Goal: Transaction & Acquisition: Purchase product/service

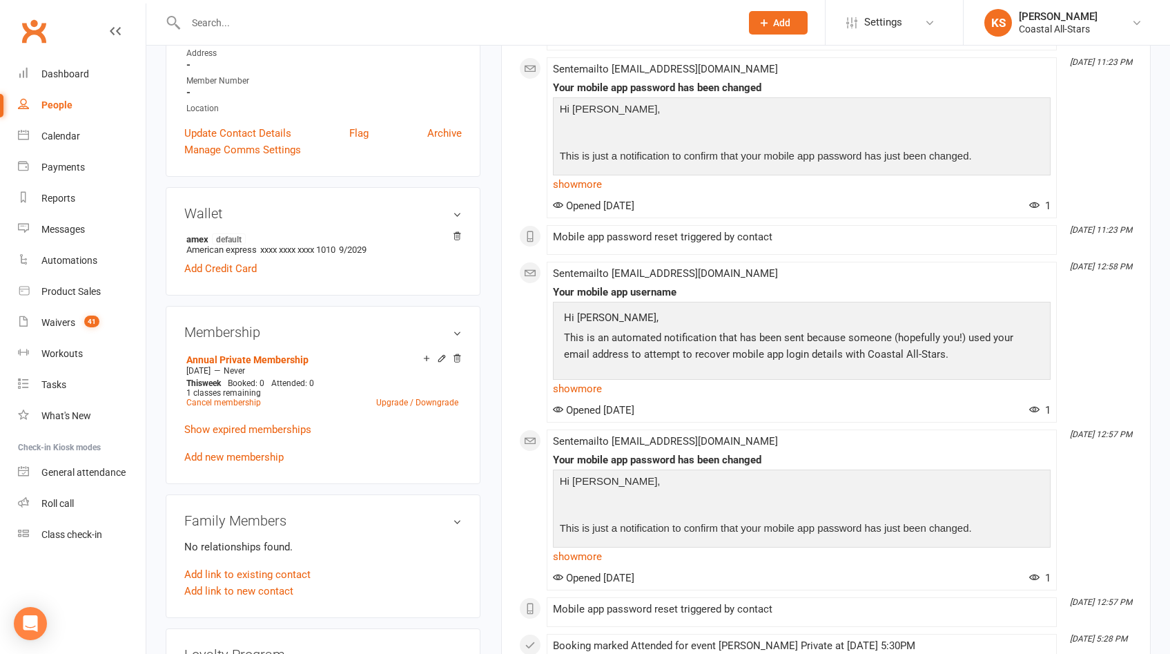
click at [61, 108] on div "People" at bounding box center [56, 104] width 31 height 11
select select "100"
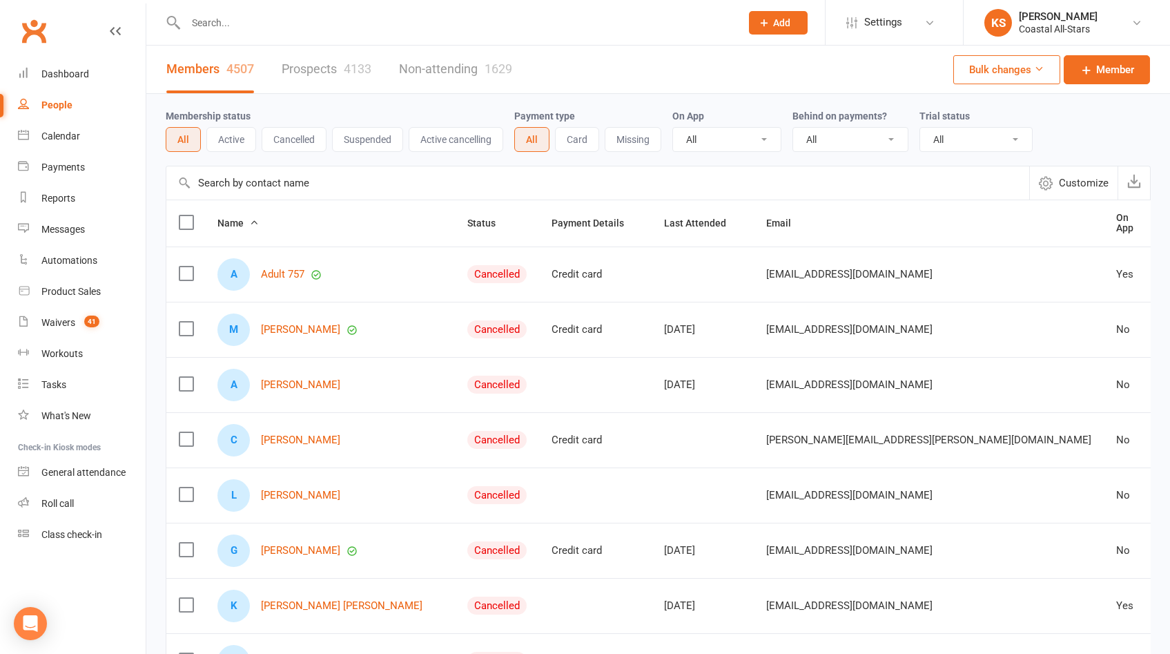
click at [981, 77] on button "Bulk changes" at bounding box center [1006, 69] width 107 height 29
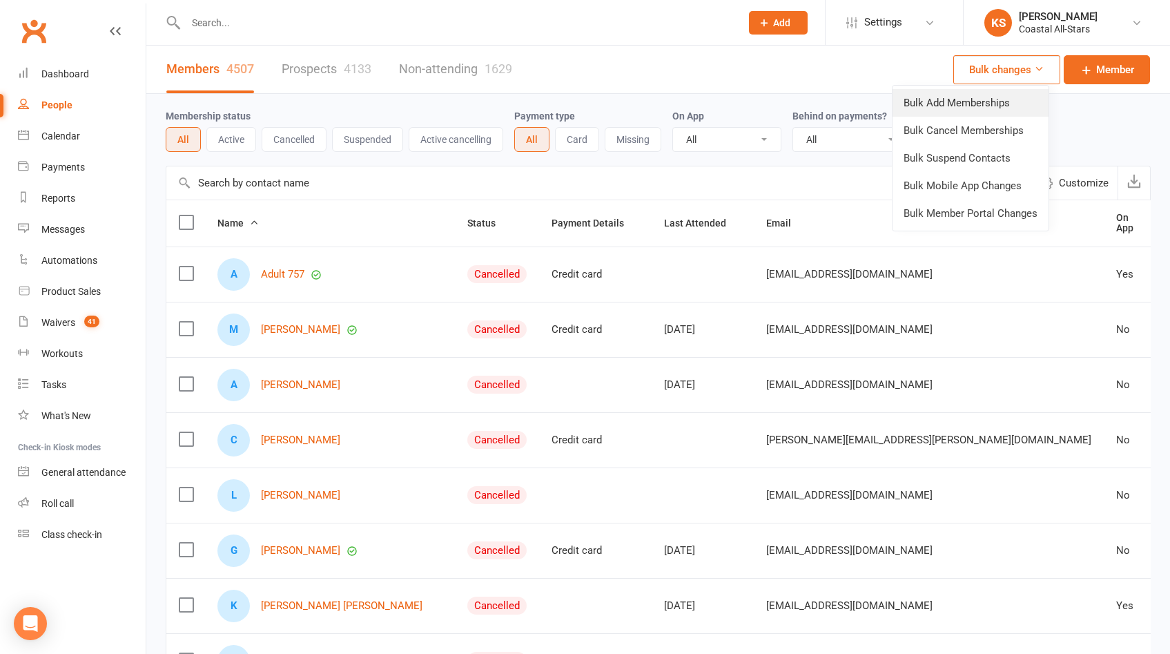
click at [972, 101] on link "Bulk Add Memberships" at bounding box center [970, 103] width 156 height 28
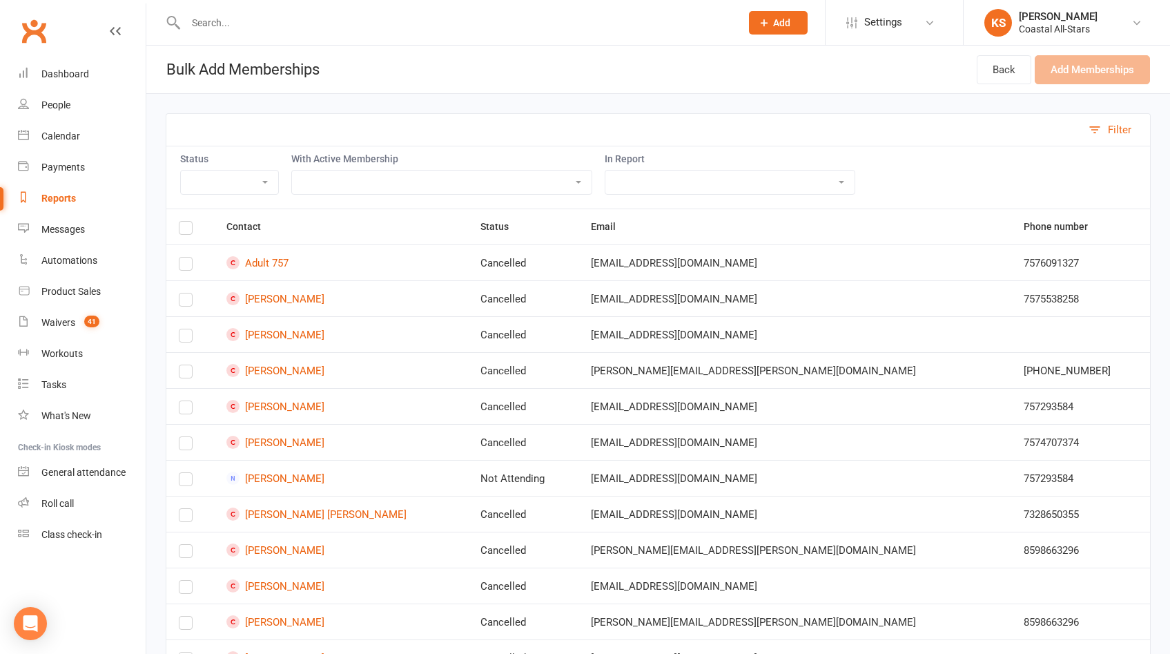
click at [353, 186] on select "Trial Class Coastal Membership Fee Annual Registration Evaluations Fitness Clas…" at bounding box center [442, 181] width 300 height 23
select select "36269"
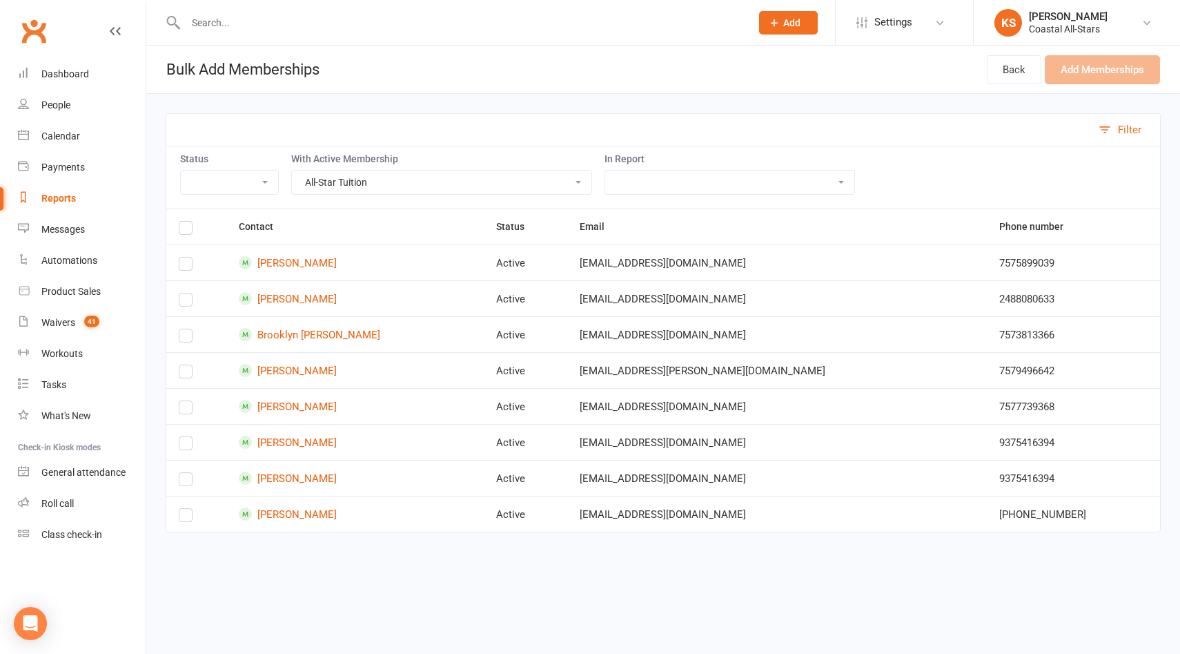
click at [186, 230] on label at bounding box center [186, 230] width 14 height 0
click at [186, 222] on input "checkbox" at bounding box center [186, 222] width 14 height 0
click at [1088, 72] on button "Add Memberships (8)" at bounding box center [1096, 69] width 128 height 29
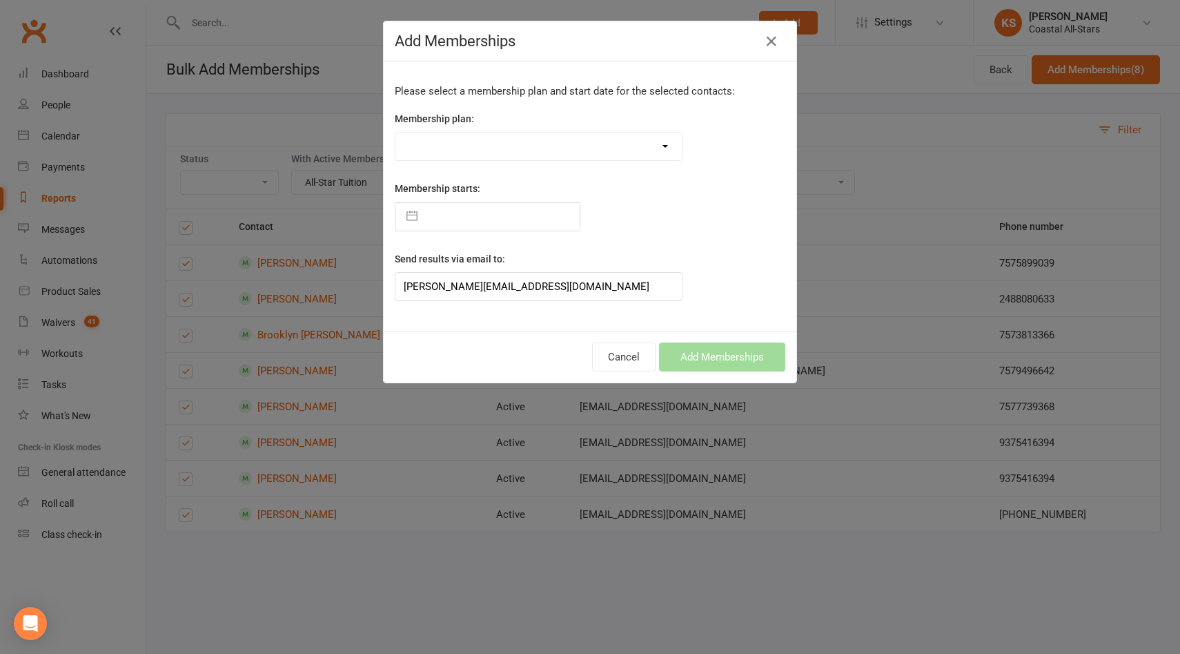
click at [616, 153] on select "Trial Class Coastal Membership Fee Annual Registration Evaluations Fitness Clas…" at bounding box center [538, 147] width 286 height 28
drag, startPoint x: 741, startPoint y: 205, endPoint x: 734, endPoint y: 222, distance: 17.9
click at [741, 206] on div "Membership starts: Navigate forward to interact with the calendar and select a …" at bounding box center [589, 205] width 411 height 50
click at [613, 360] on button "Cancel" at bounding box center [623, 356] width 63 height 29
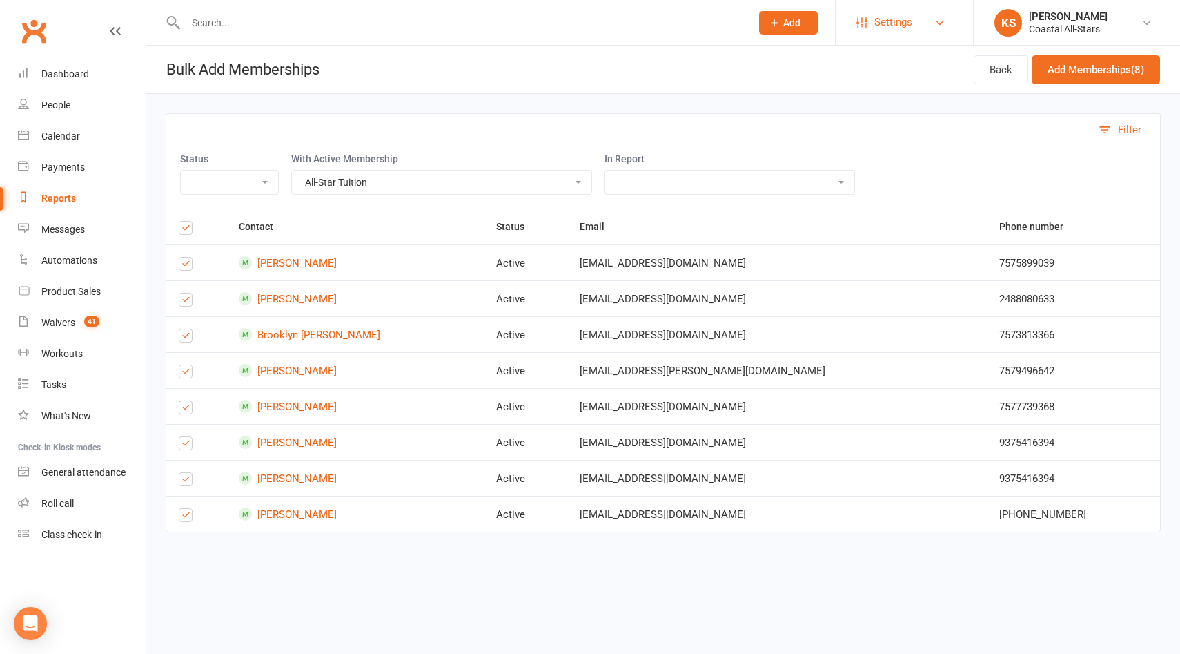
click at [877, 21] on span "Settings" at bounding box center [893, 22] width 38 height 31
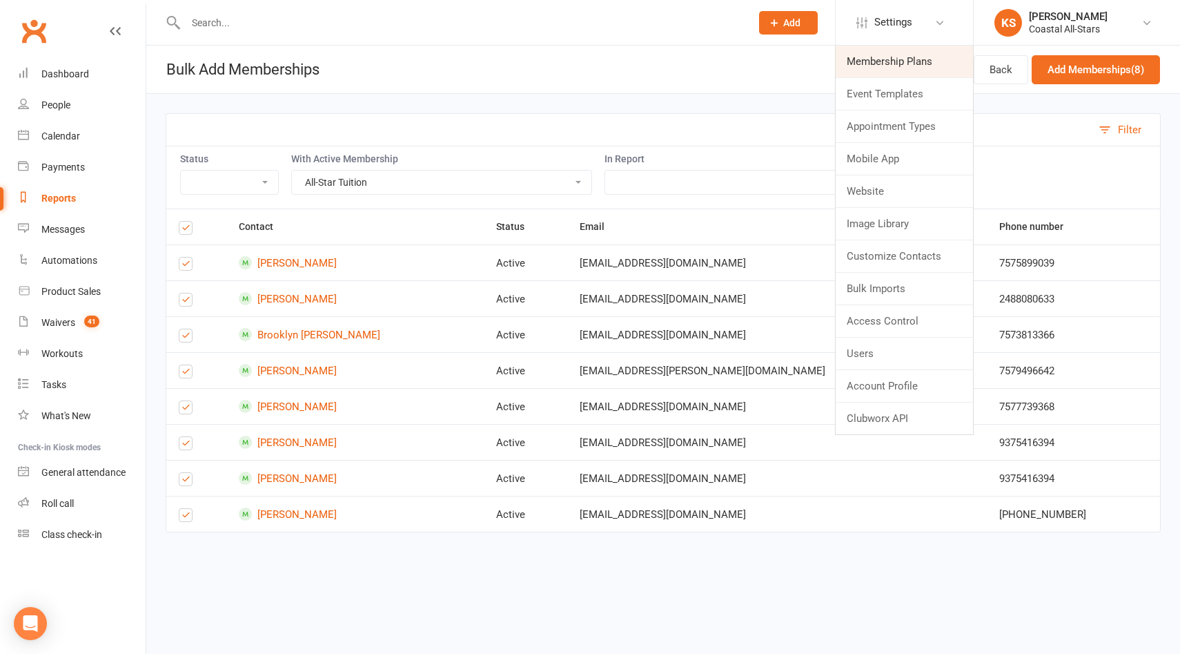
click at [887, 66] on link "Membership Plans" at bounding box center [904, 62] width 137 height 32
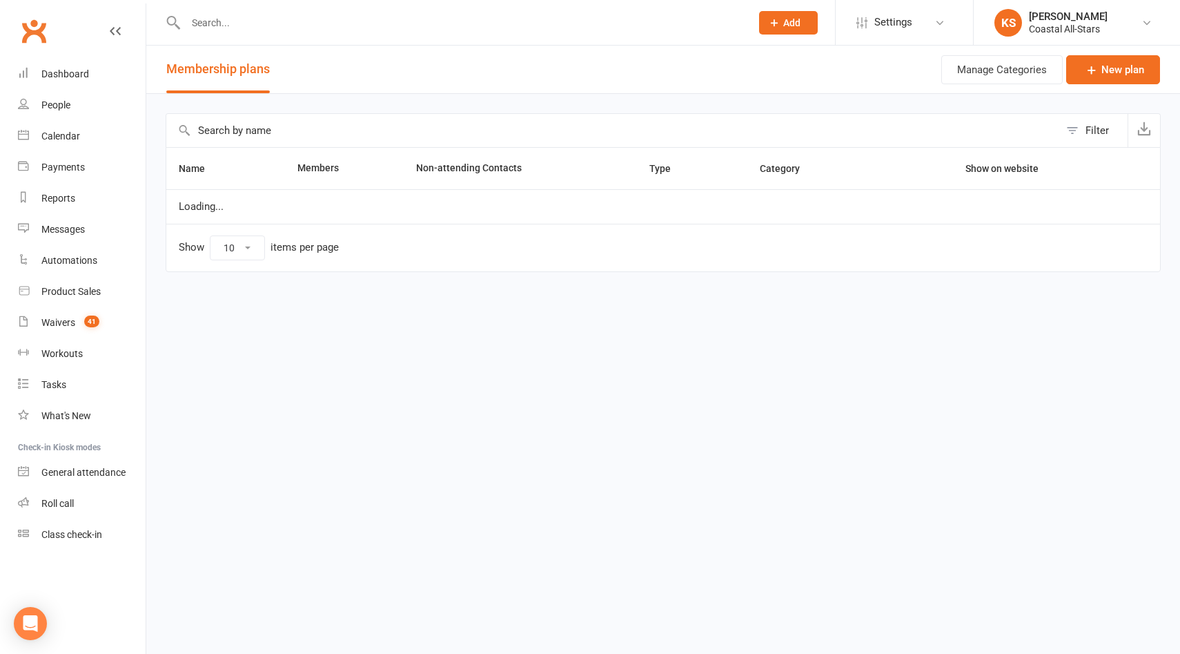
select select "100"
click at [350, 128] on input "text" at bounding box center [612, 130] width 893 height 33
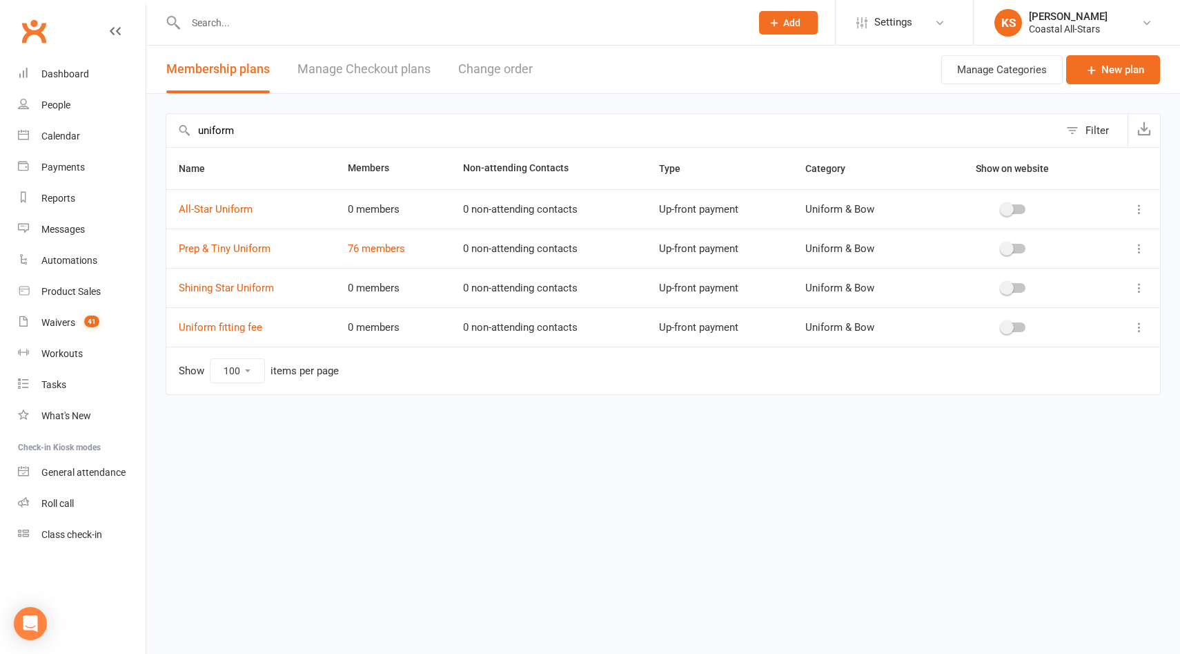
type input "uniform"
click at [1136, 207] on icon at bounding box center [1140, 209] width 14 height 14
click at [1097, 236] on link "Edit" at bounding box center [1078, 236] width 137 height 28
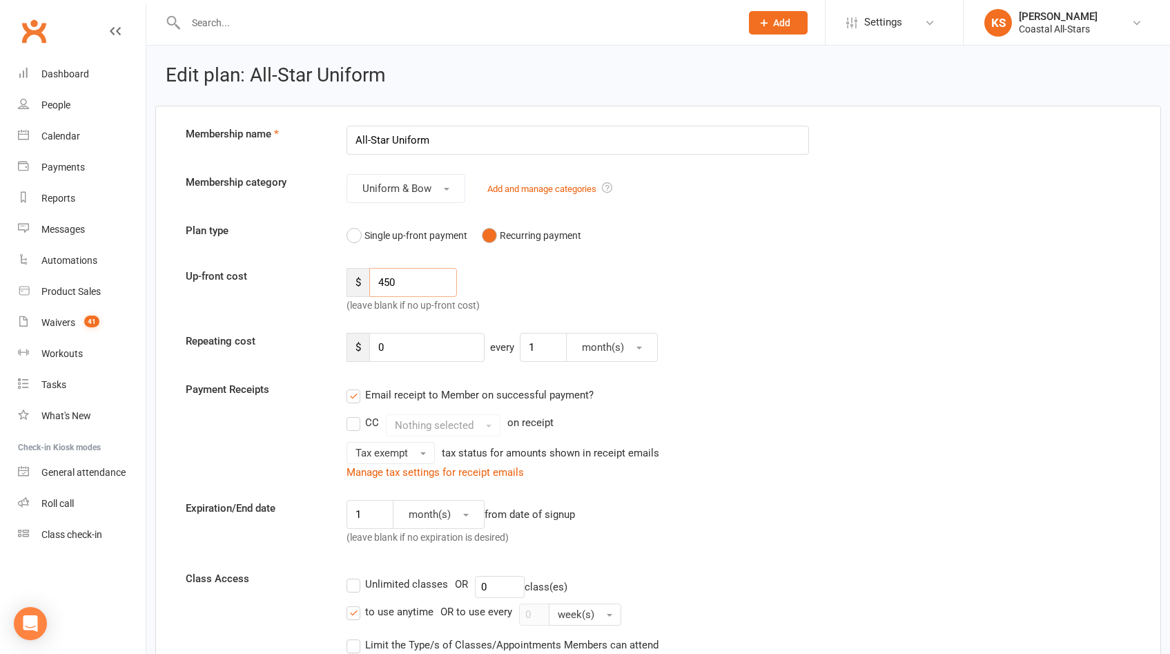
drag, startPoint x: 411, startPoint y: 282, endPoint x: 371, endPoint y: 281, distance: 39.3
click at [371, 281] on input "450" at bounding box center [413, 282] width 88 height 29
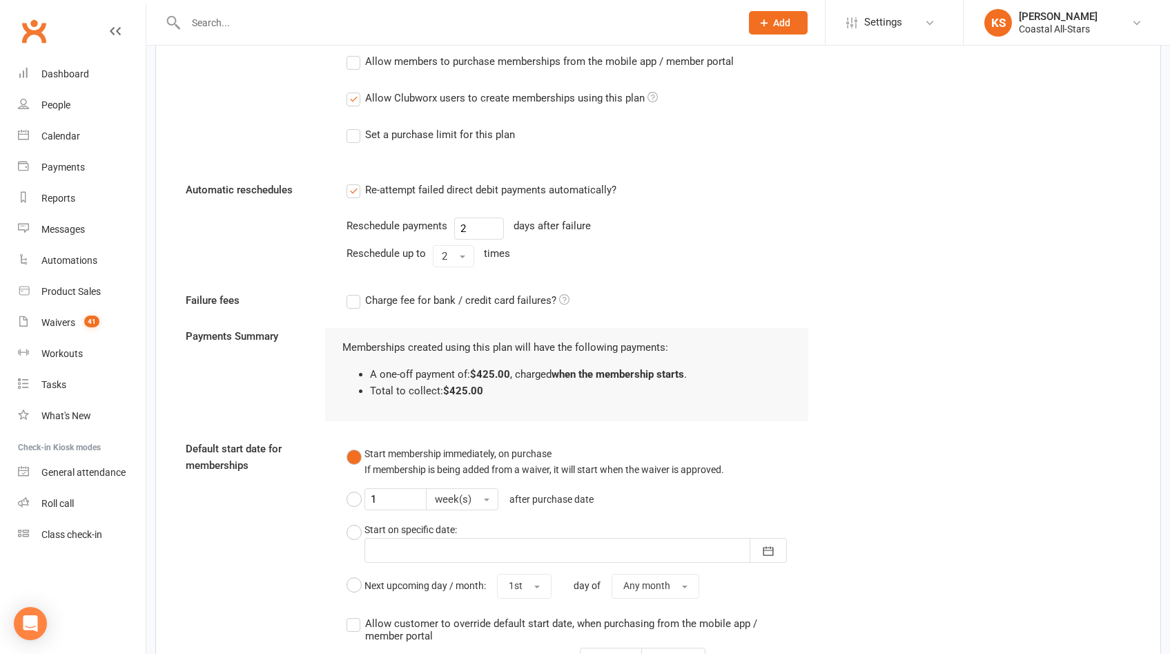
scroll to position [1152, 0]
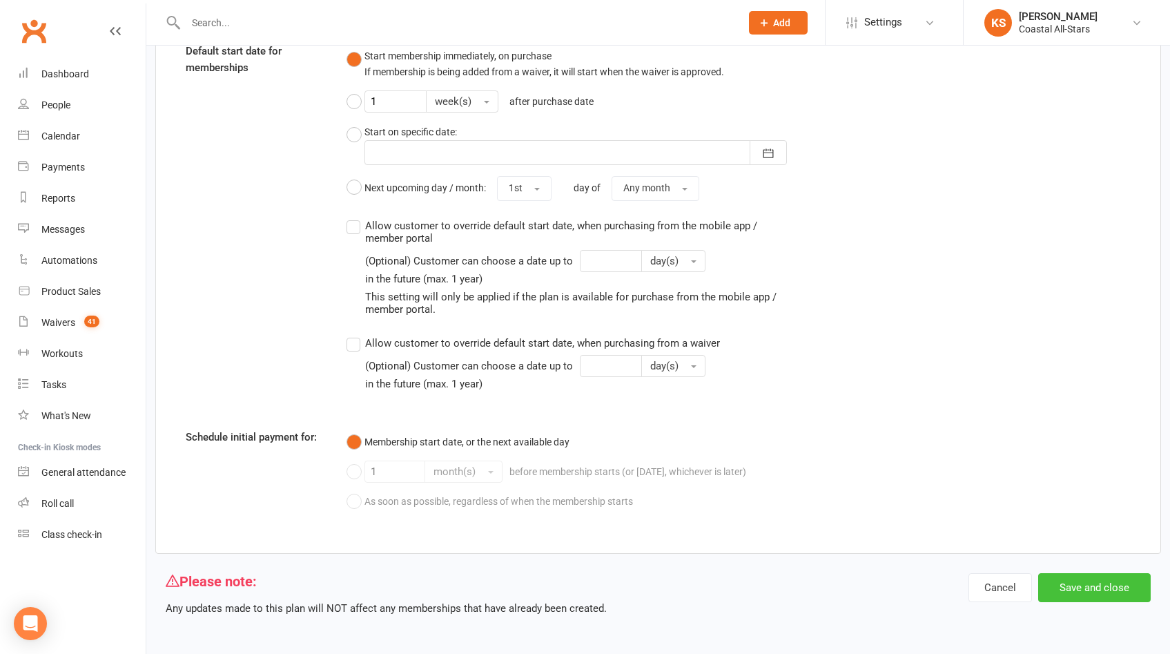
type input "425"
click at [1085, 582] on button "Save and close" at bounding box center [1094, 587] width 112 height 29
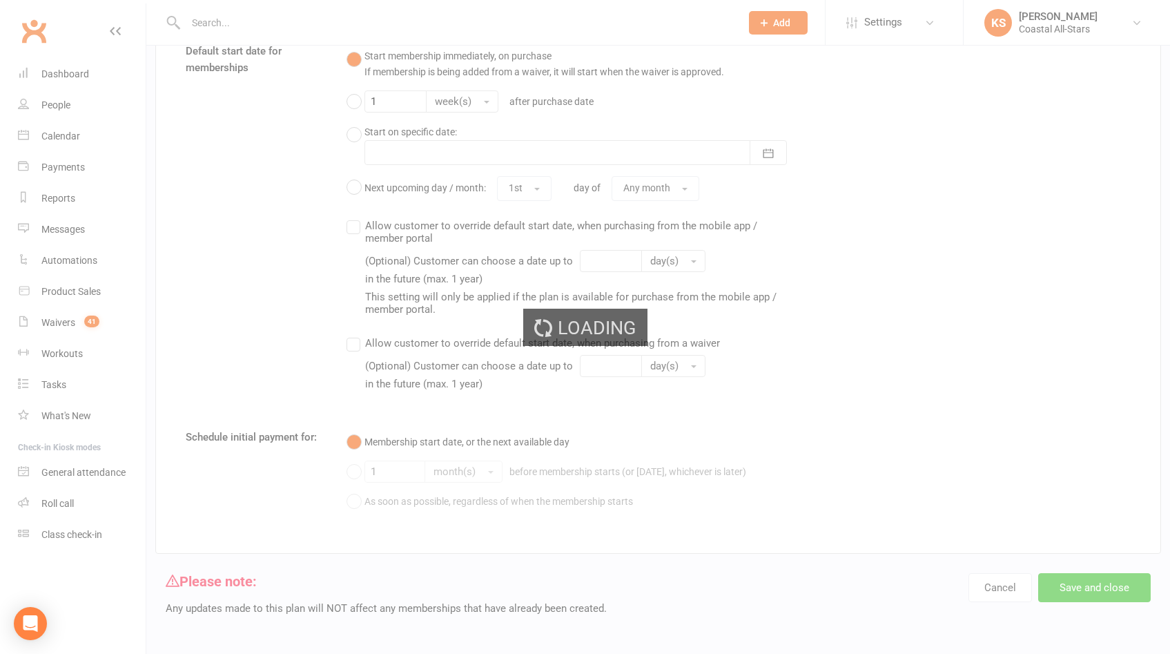
select select "100"
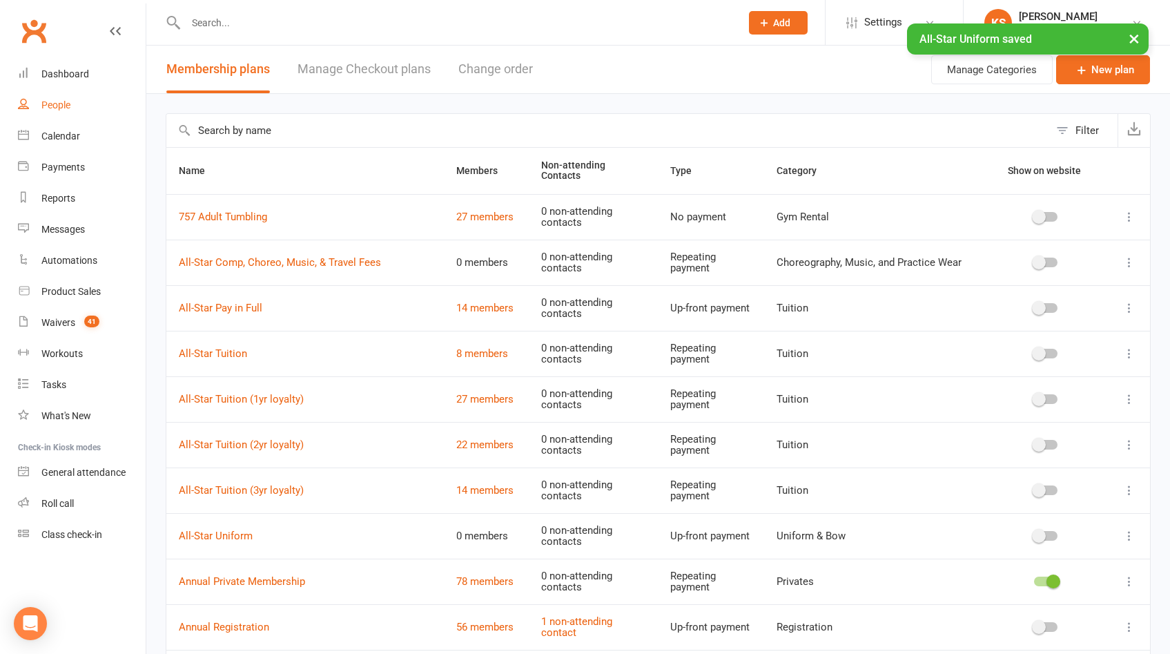
click at [49, 106] on div "People" at bounding box center [55, 104] width 29 height 11
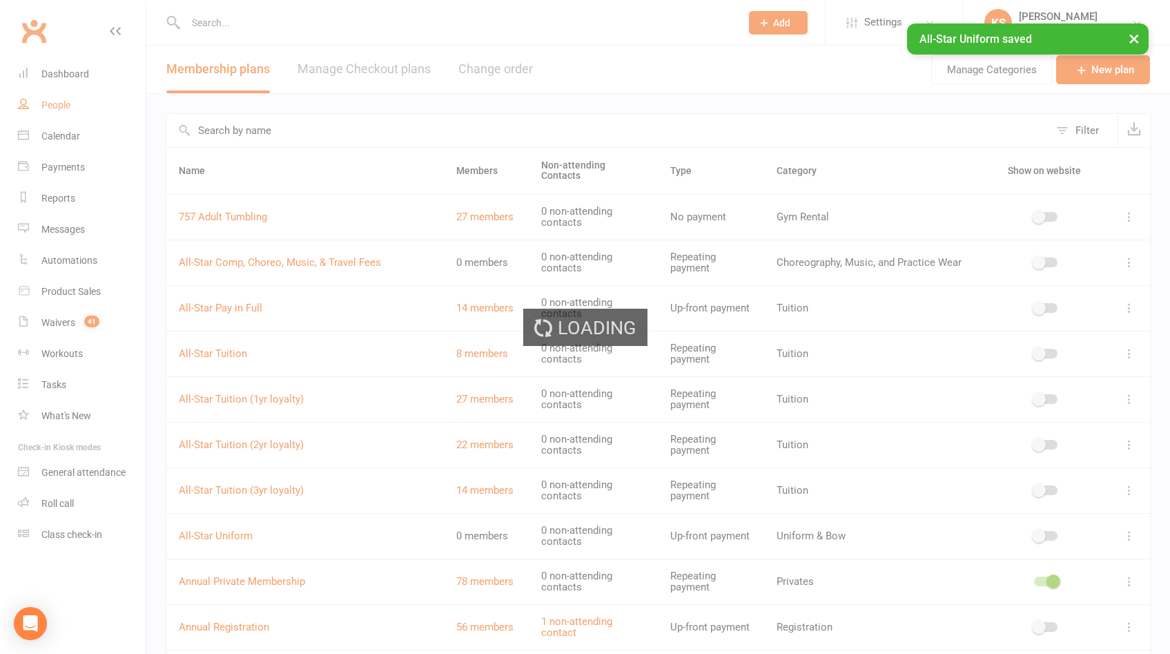
select select "100"
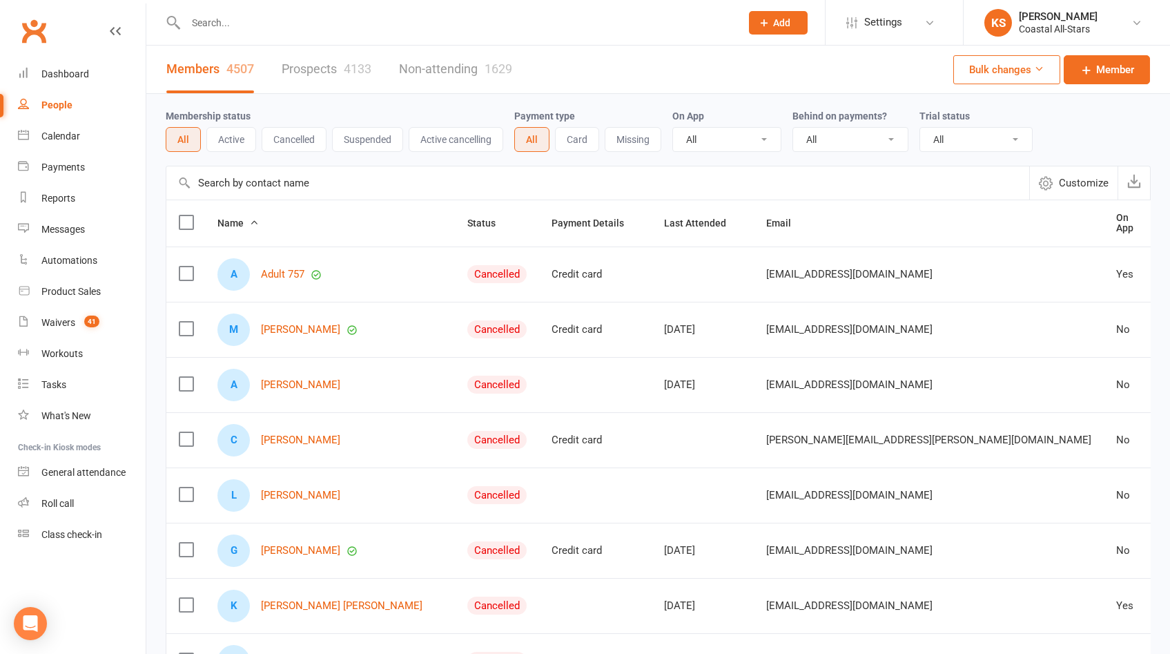
click at [1031, 72] on button "Bulk changes" at bounding box center [1006, 69] width 107 height 29
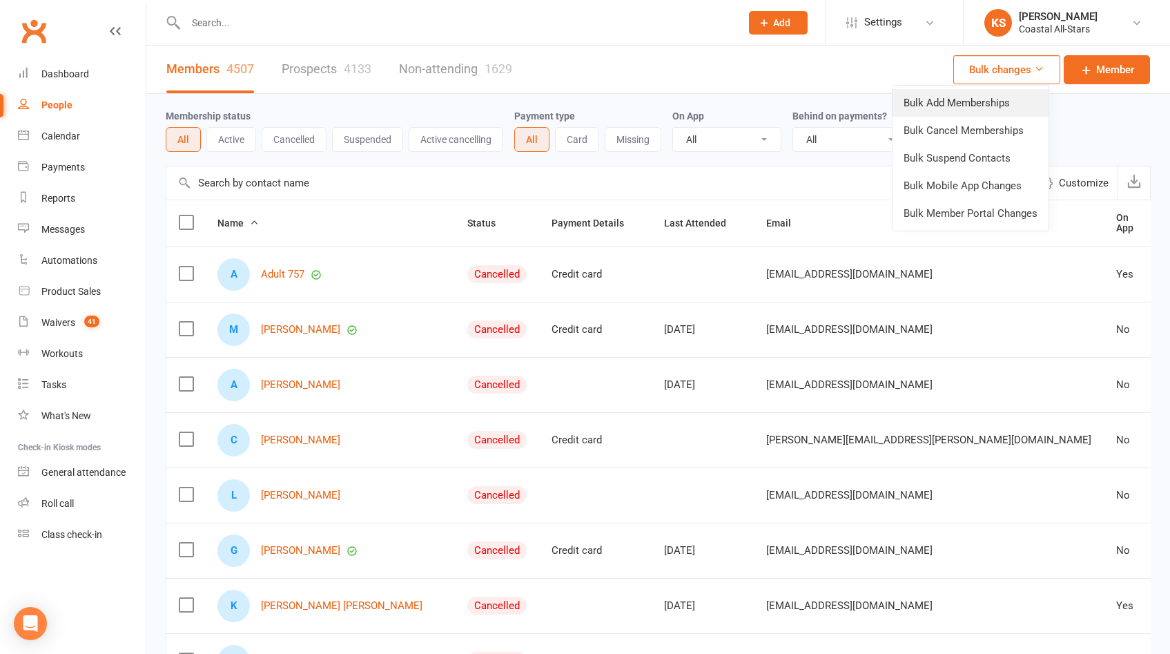
click at [1008, 97] on link "Bulk Add Memberships" at bounding box center [970, 103] width 156 height 28
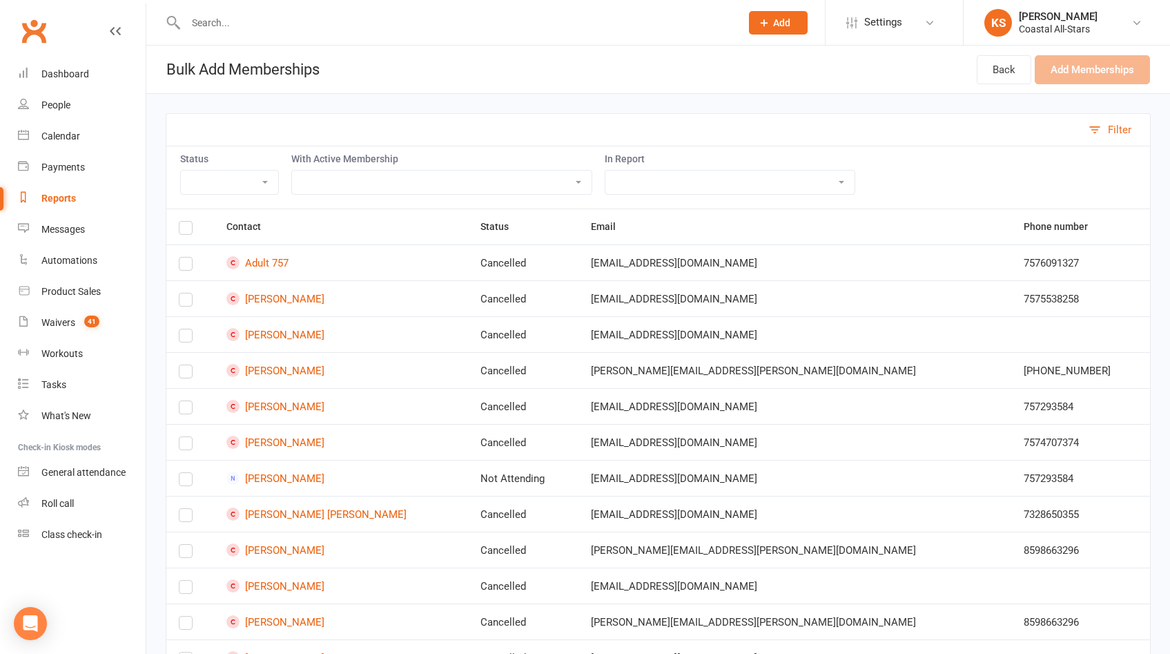
click at [383, 183] on select "Trial Class Coastal Membership Fee Annual Registration Evaluations Fitness Clas…" at bounding box center [442, 181] width 300 height 23
select select "36269"
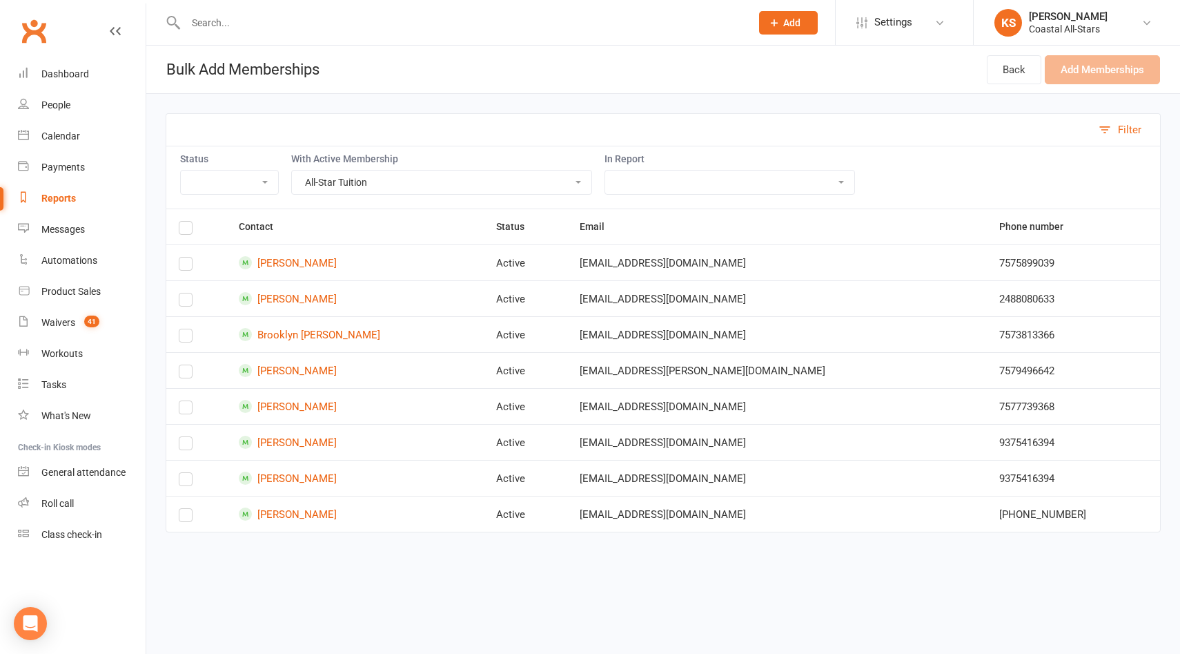
click at [185, 230] on label at bounding box center [186, 230] width 14 height 0
click at [185, 222] on input "checkbox" at bounding box center [186, 222] width 14 height 0
click at [1063, 73] on button "Add Memberships (8)" at bounding box center [1096, 69] width 128 height 29
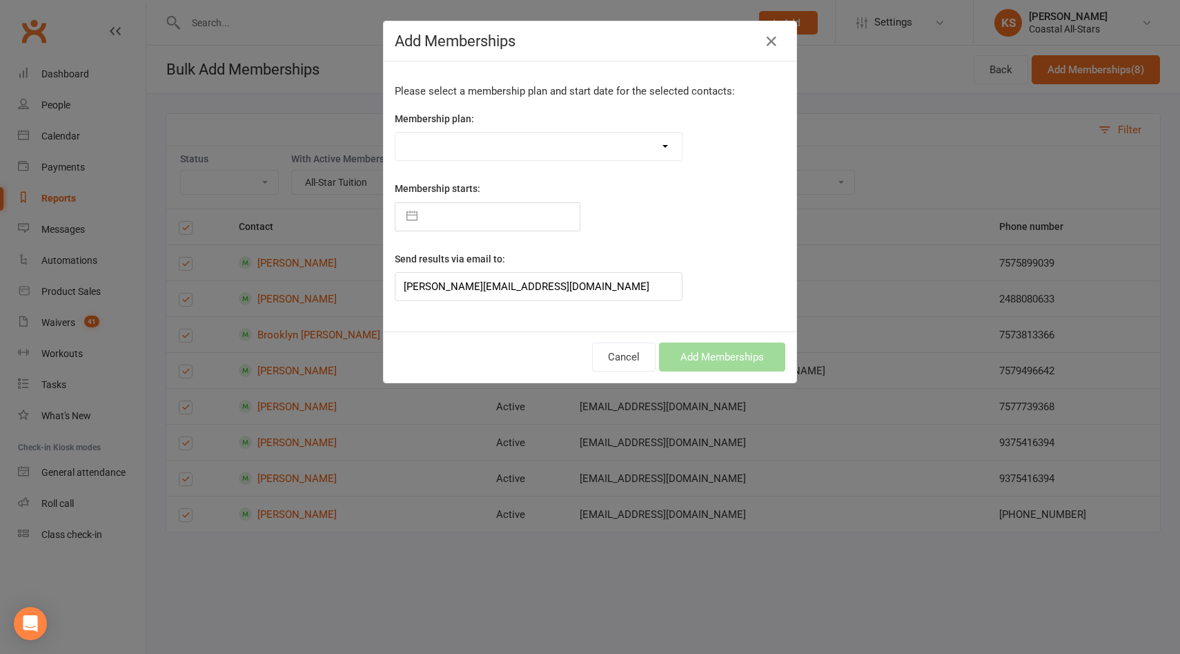
click at [660, 146] on select "Trial Class Coastal Membership Fee Annual Registration Evaluations Fitness Clas…" at bounding box center [538, 147] width 286 height 28
select select "37588"
type input "[DATE]"
click at [513, 215] on input "[DATE]" at bounding box center [501, 217] width 155 height 28
select select "6"
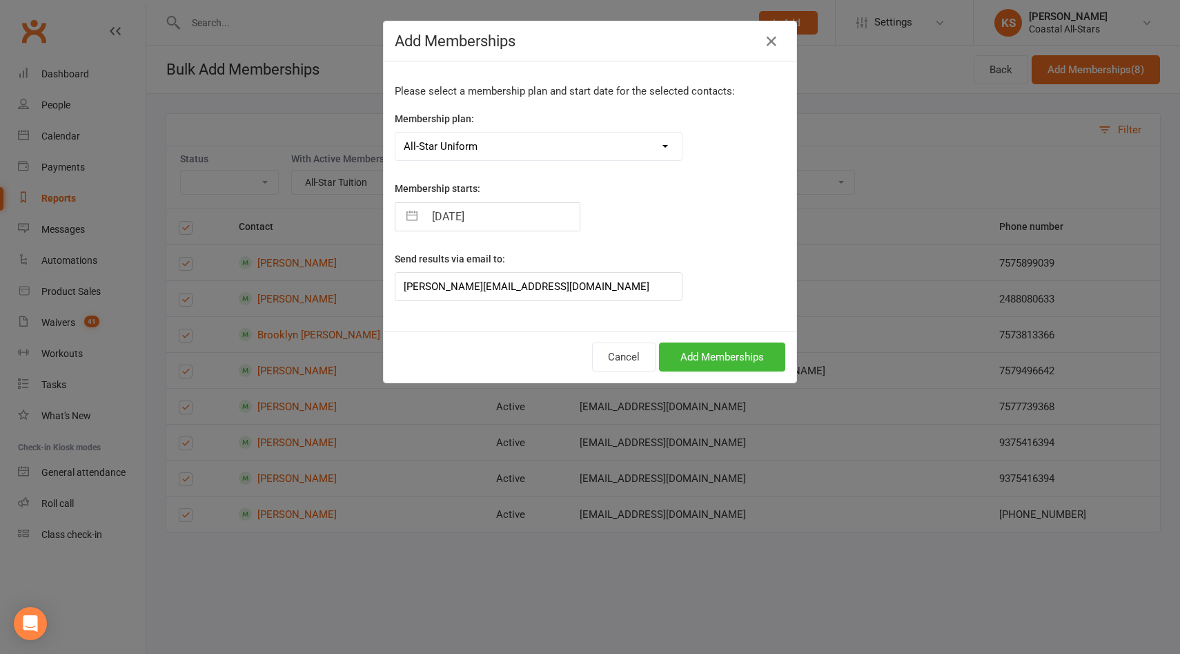
select select "2025"
select select "7"
select select "2025"
select select "8"
select select "2025"
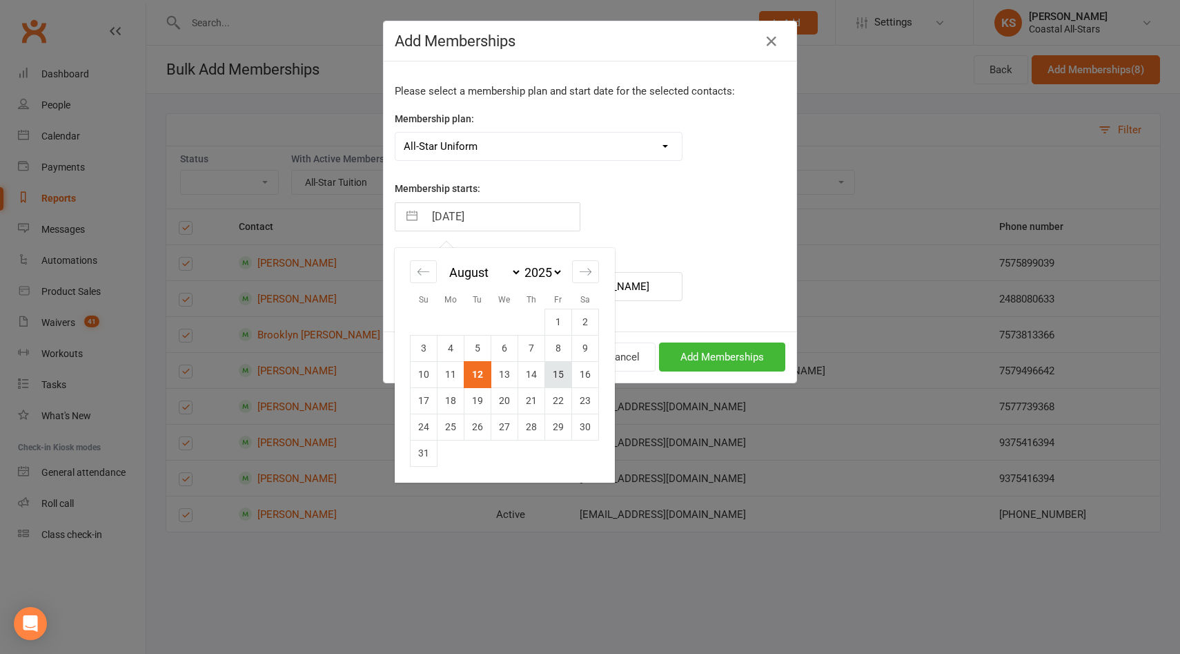
click at [554, 380] on td "15" at bounding box center [558, 374] width 27 height 26
type input "[DATE]"
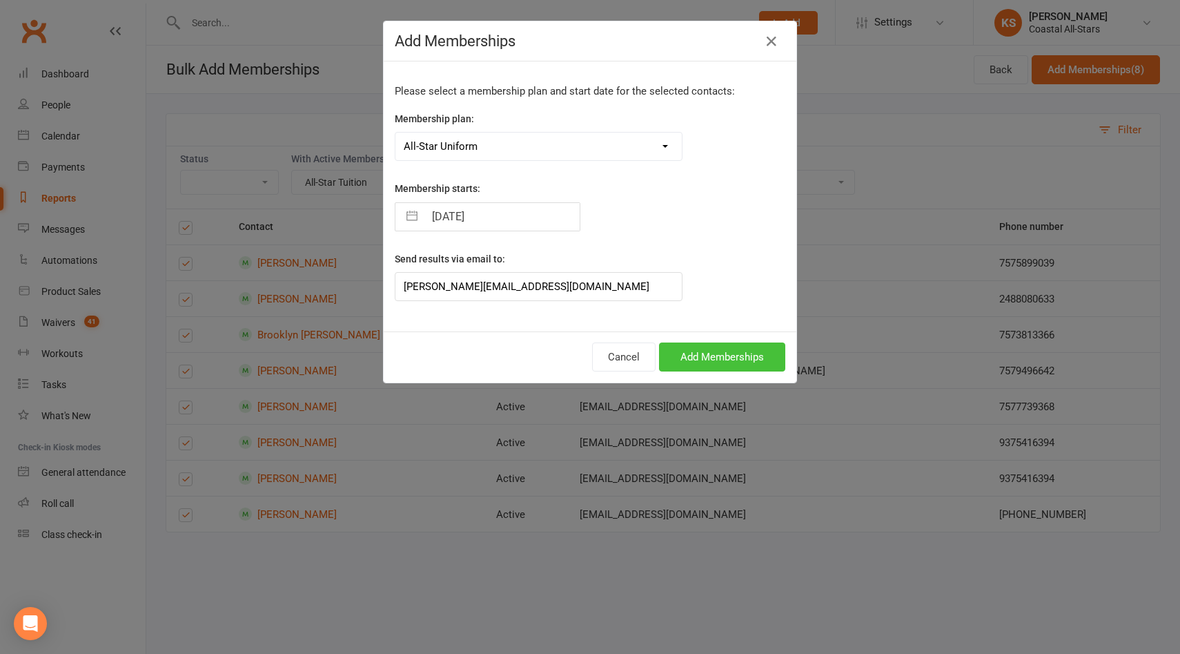
click at [689, 362] on button "Add Memberships" at bounding box center [722, 356] width 126 height 29
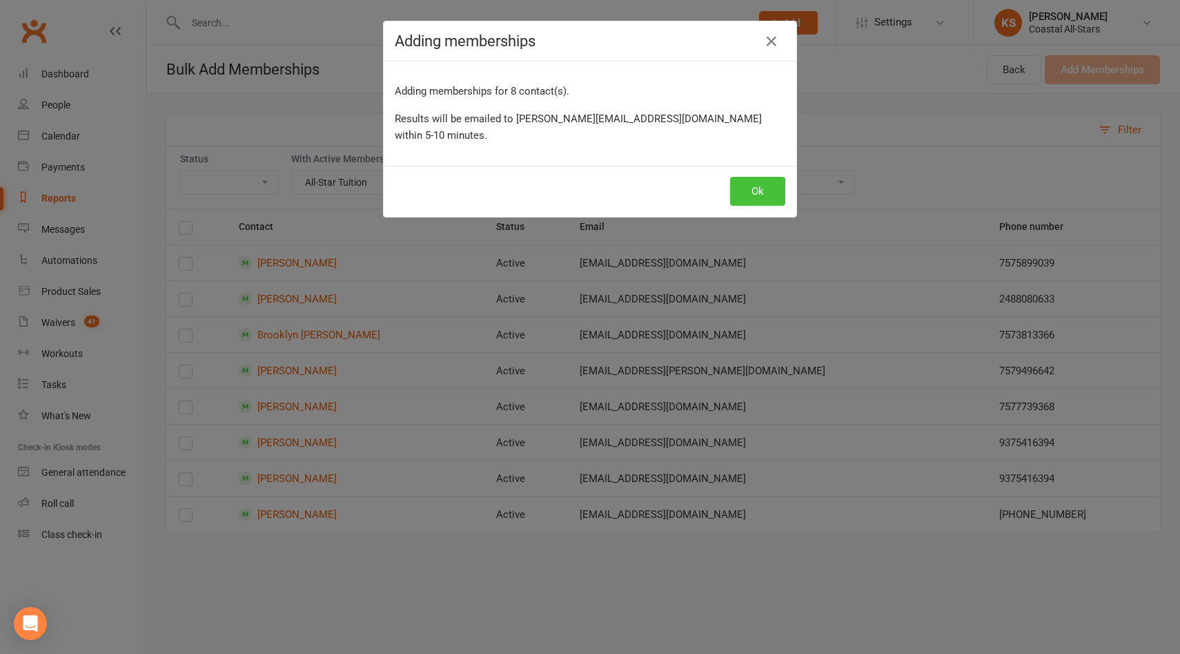
click at [754, 177] on button "Ok" at bounding box center [757, 191] width 55 height 29
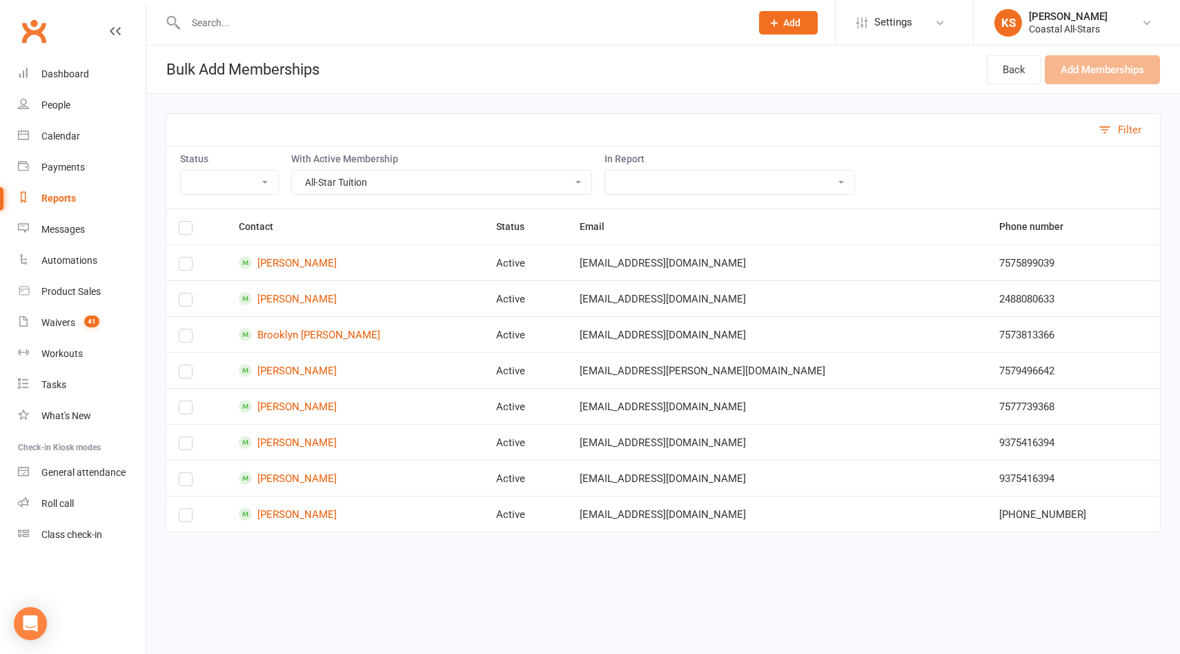
click at [544, 182] on select "Trial Class Coastal Membership Fee Annual Registration Evaluations Fitness Clas…" at bounding box center [442, 181] width 300 height 23
select select "56282"
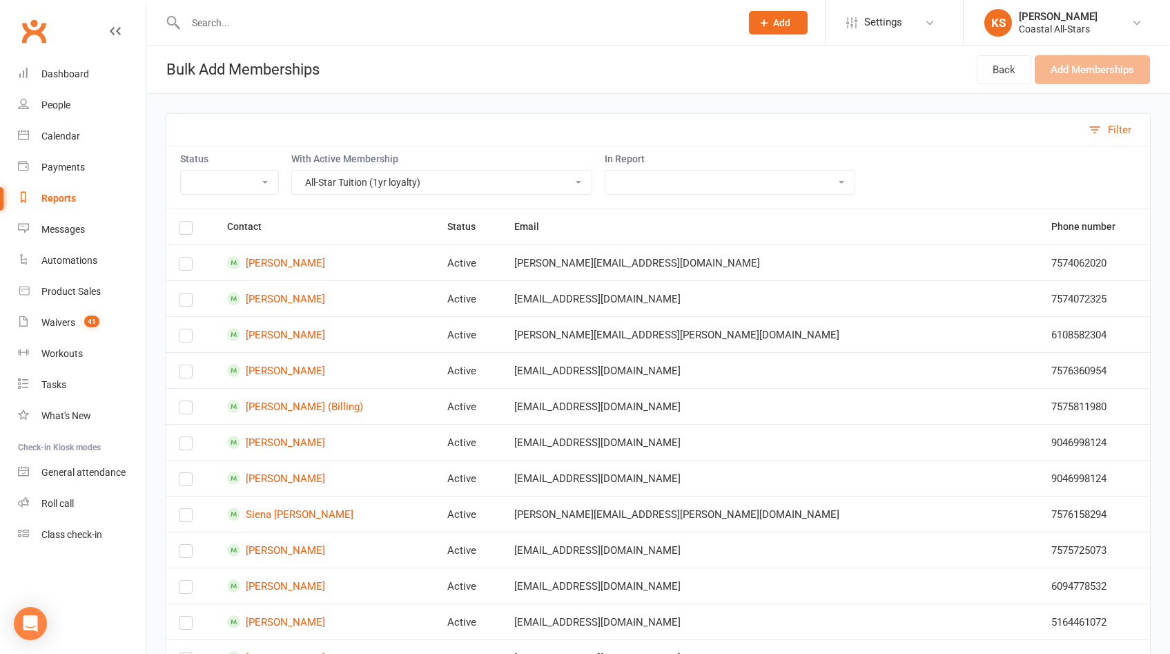
click at [185, 230] on label at bounding box center [186, 230] width 14 height 0
click at [185, 222] on input "checkbox" at bounding box center [186, 222] width 14 height 0
click at [1059, 72] on button "Add Memberships (25)" at bounding box center [1082, 69] width 135 height 29
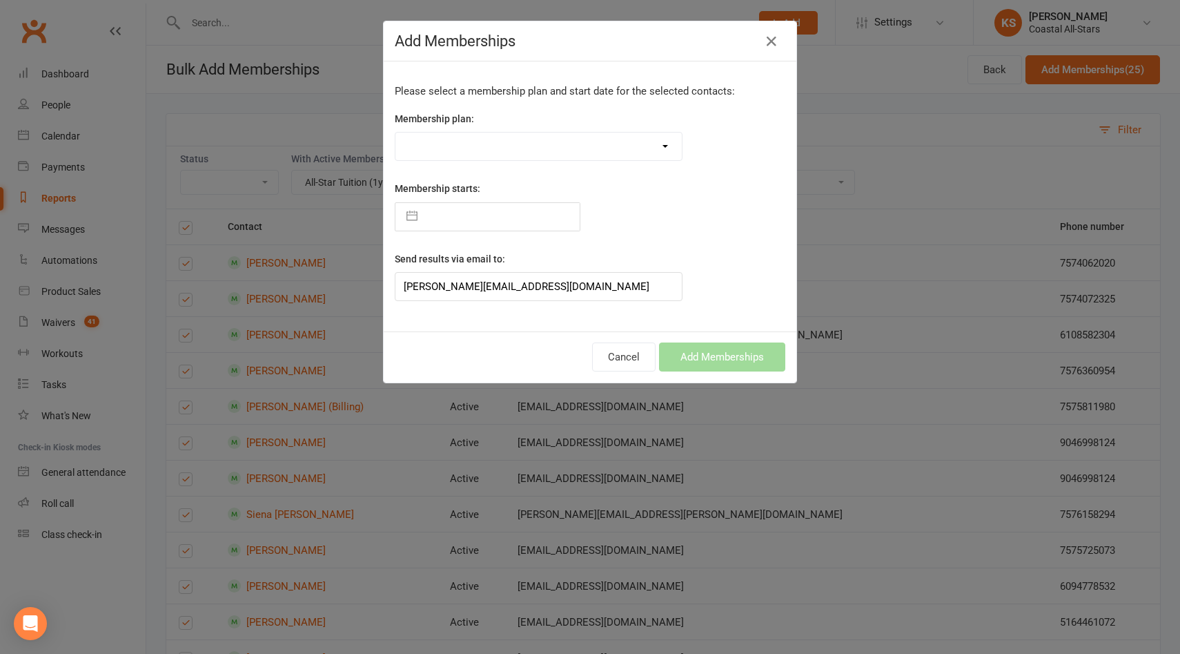
click at [487, 141] on select "Trial Class Coastal Membership Fee Annual Registration Evaluations Fitness Clas…" at bounding box center [538, 147] width 286 height 28
select select "37588"
type input "[DATE]"
select select "6"
select select "2025"
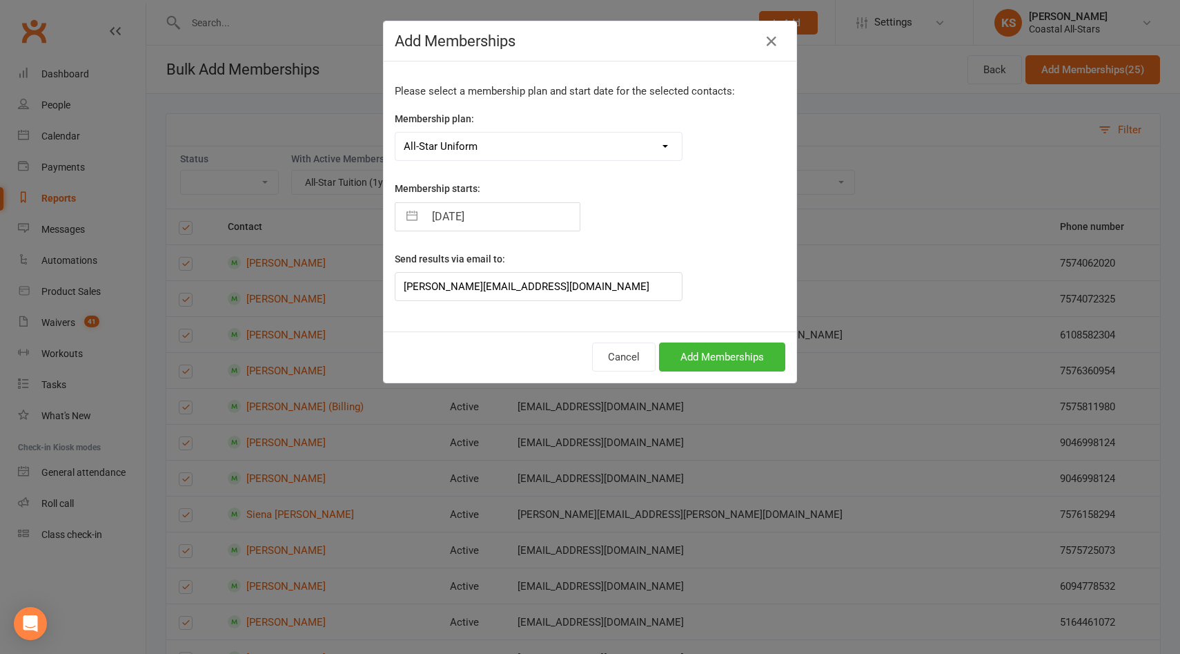
select select "7"
select select "2025"
select select "8"
select select "2025"
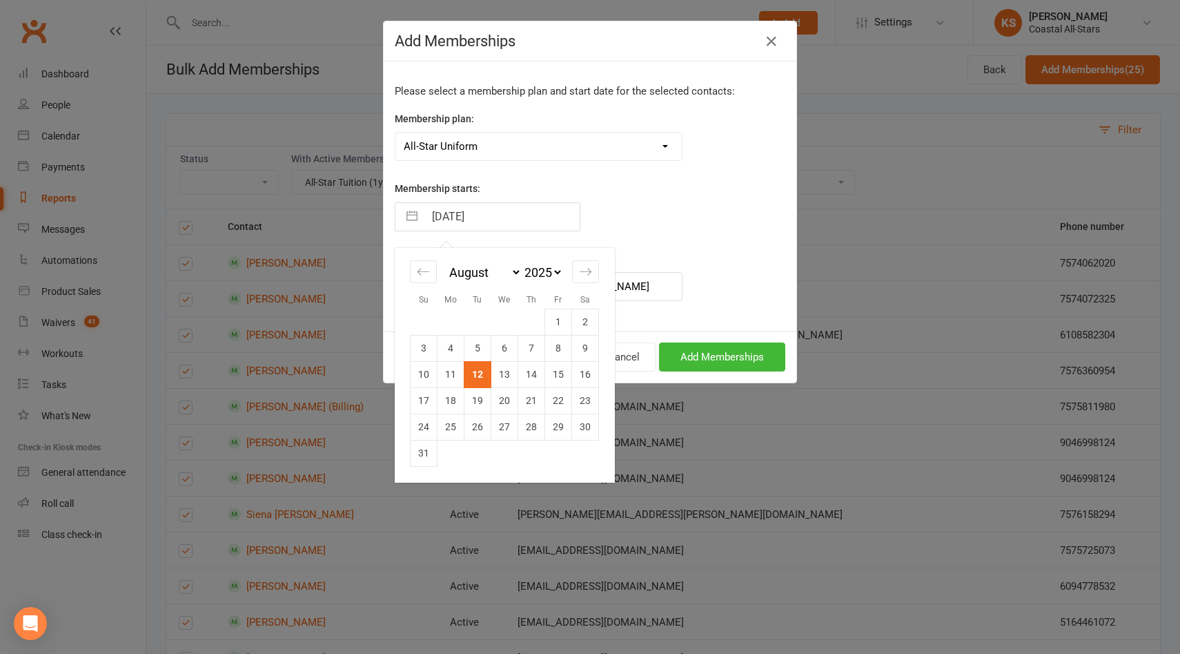
click at [515, 220] on input "[DATE]" at bounding box center [501, 217] width 155 height 28
click at [555, 373] on td "15" at bounding box center [558, 374] width 27 height 26
type input "[DATE]"
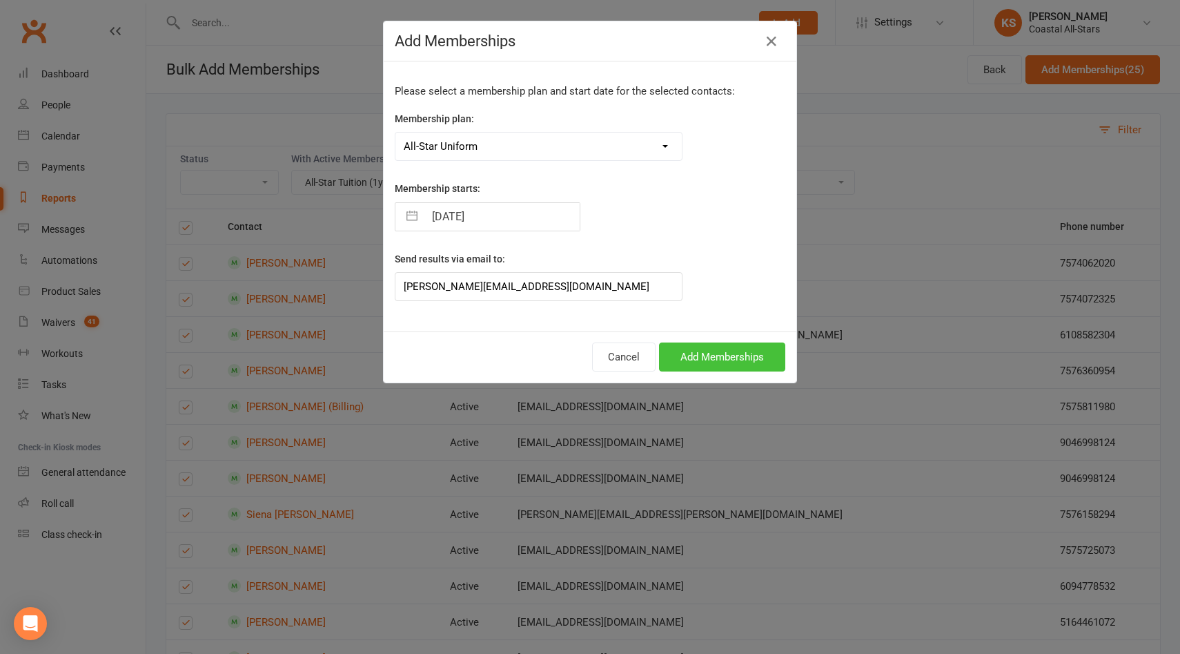
click at [718, 355] on button "Add Memberships" at bounding box center [722, 356] width 126 height 29
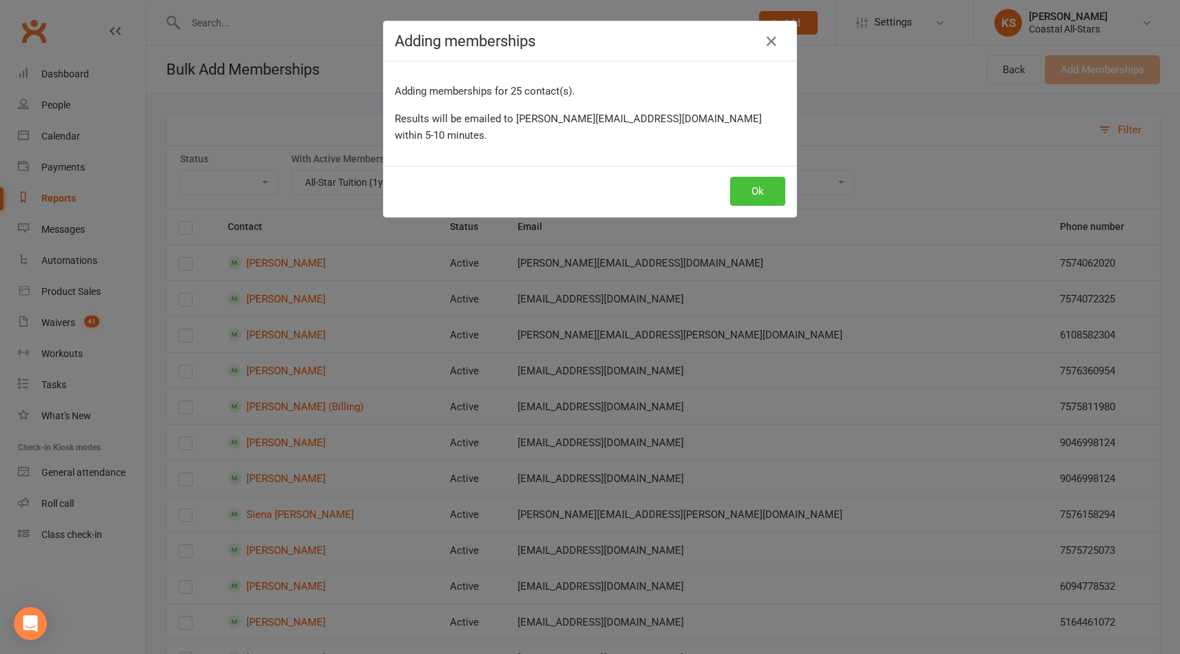
click at [742, 177] on button "Ok" at bounding box center [757, 191] width 55 height 29
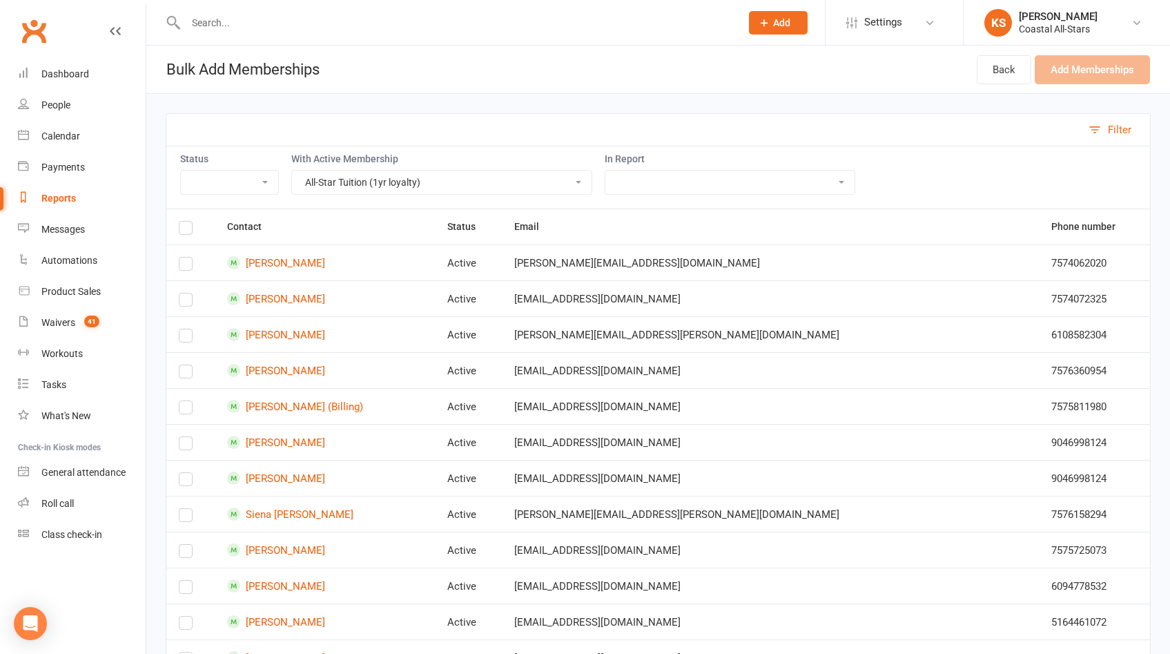
click at [576, 183] on select "Trial Class Coastal Membership Fee Annual Registration Evaluations Fitness Clas…" at bounding box center [442, 181] width 300 height 23
select select "56283"
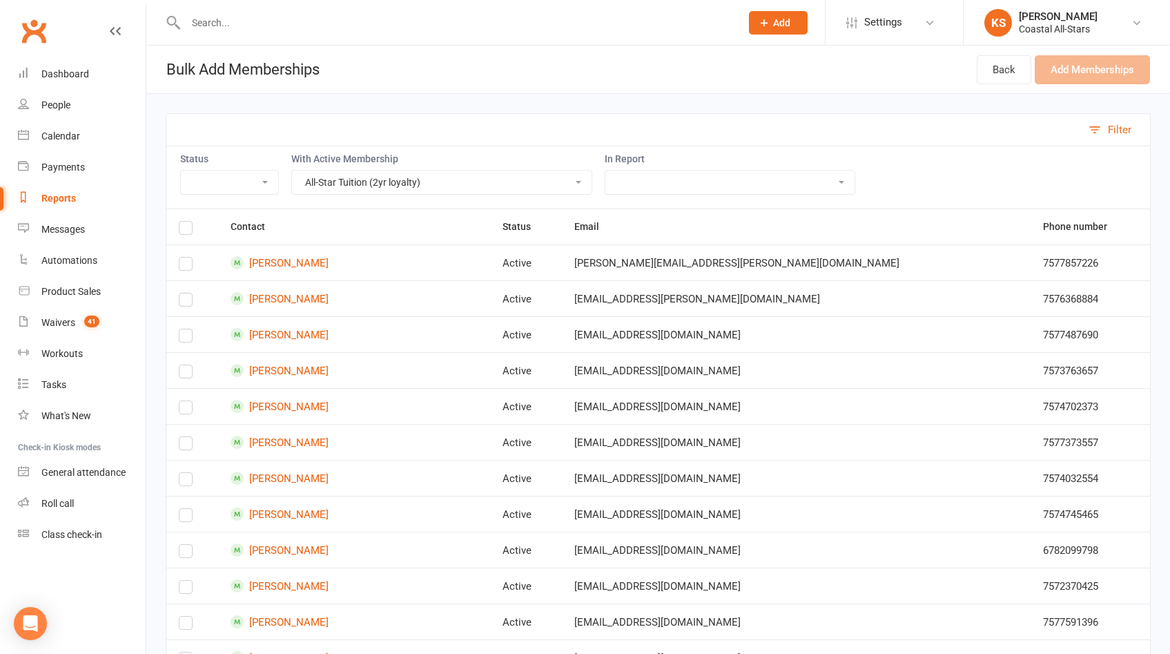
click at [189, 230] on label at bounding box center [186, 230] width 14 height 0
click at [189, 222] on input "checkbox" at bounding box center [186, 222] width 14 height 0
click at [1078, 70] on button "Add Memberships (21)" at bounding box center [1082, 69] width 135 height 29
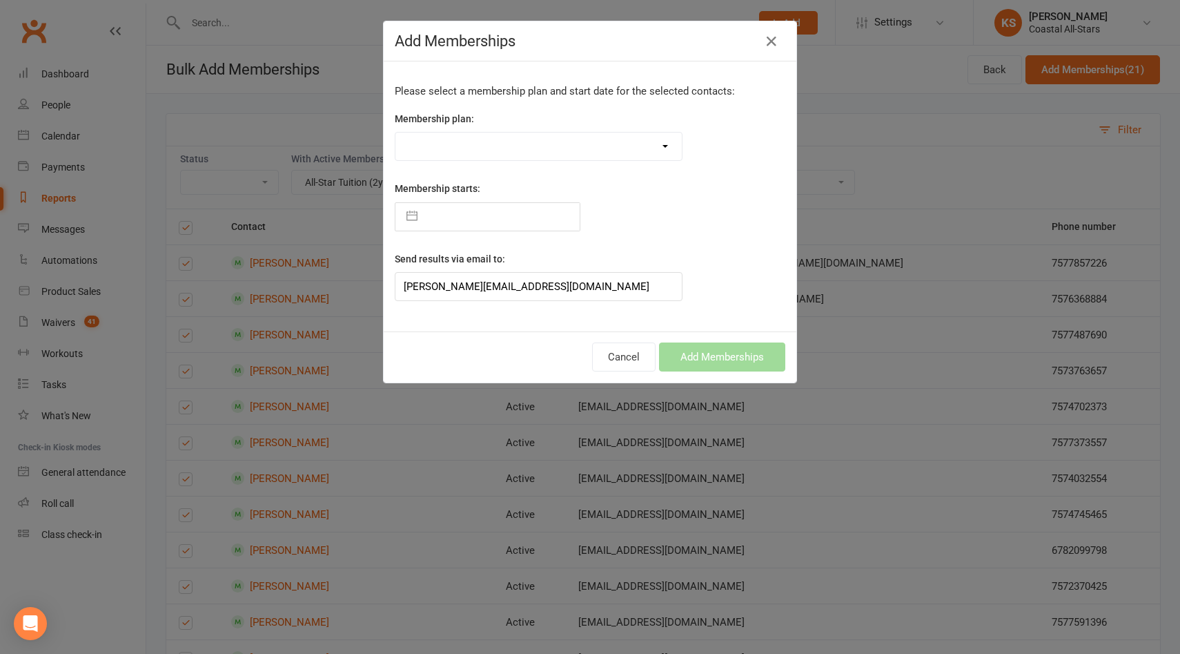
click at [578, 142] on select "Trial Class Coastal Membership Fee Annual Registration Evaluations Fitness Clas…" at bounding box center [538, 147] width 286 height 28
select select "37588"
type input "[DATE]"
click at [518, 225] on input "[DATE]" at bounding box center [501, 217] width 155 height 28
select select "6"
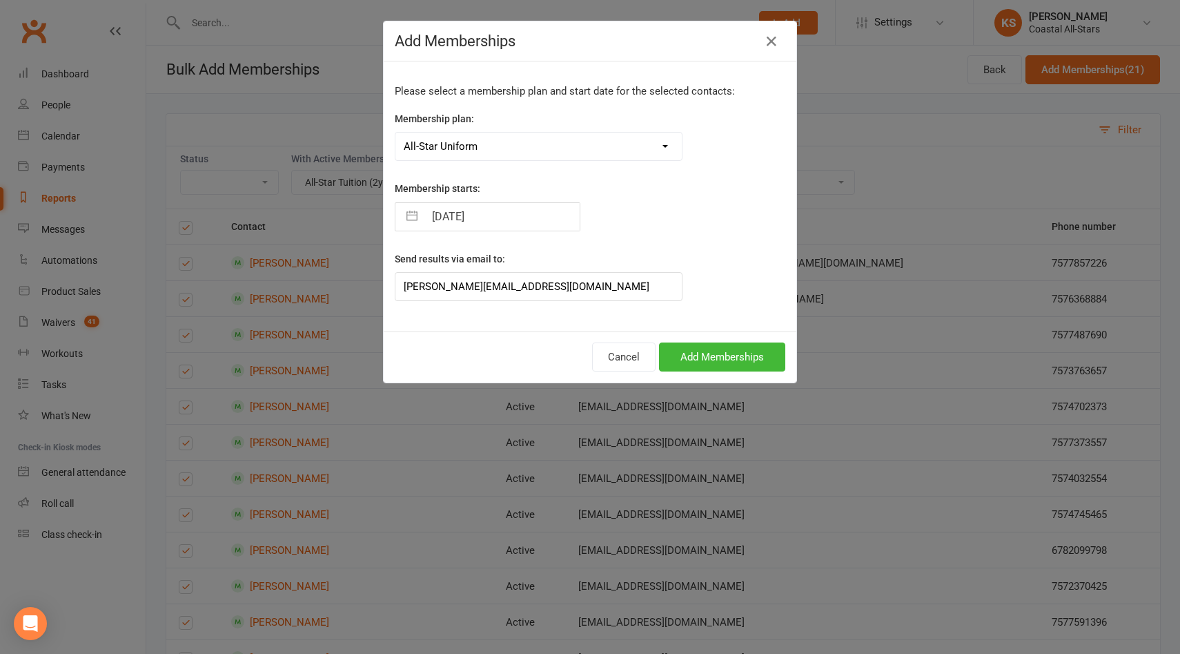
select select "2025"
select select "7"
select select "2025"
select select "8"
select select "2025"
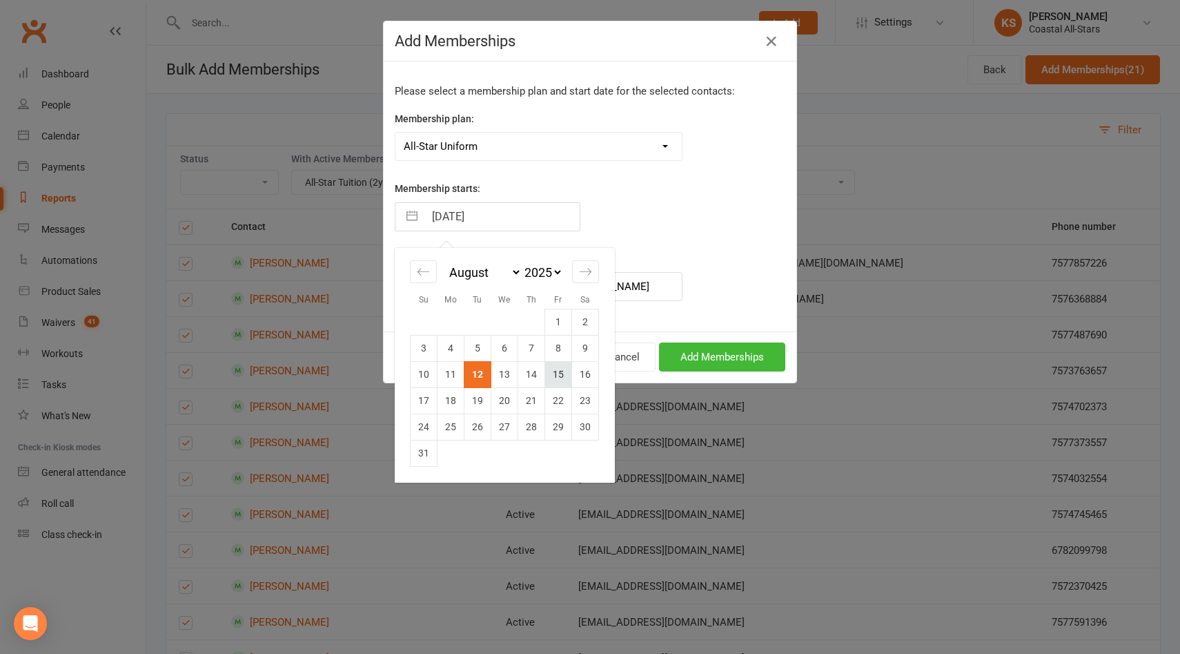
click at [556, 373] on td "15" at bounding box center [558, 374] width 27 height 26
type input "[DATE]"
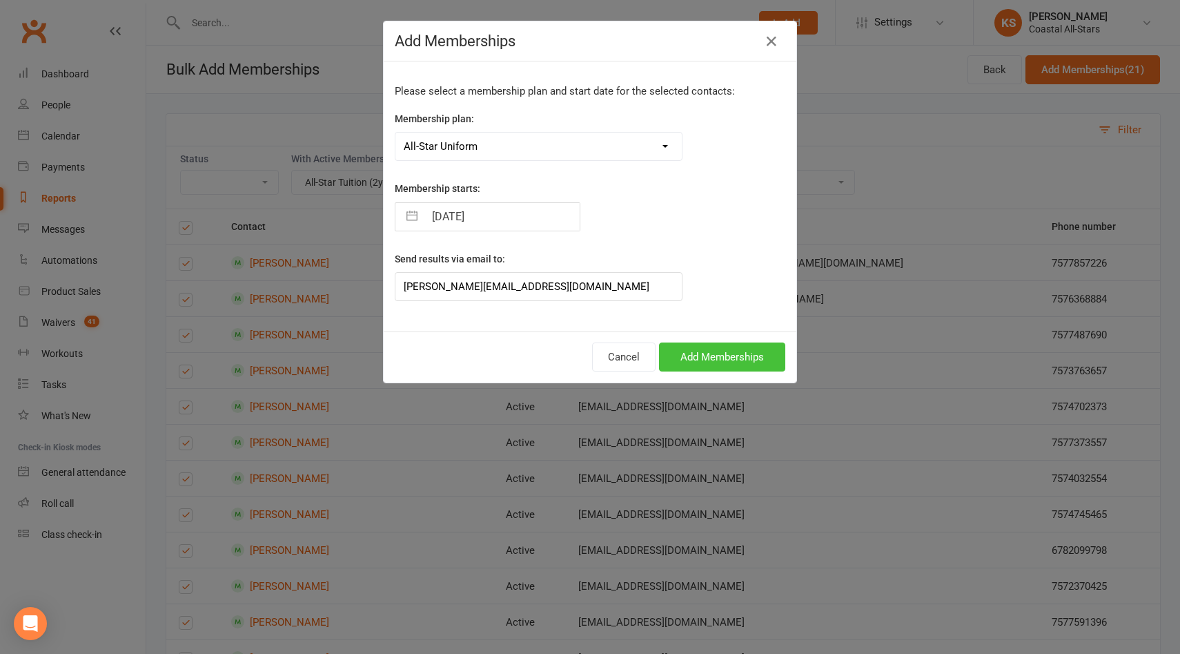
click at [705, 358] on button "Add Memberships" at bounding box center [722, 356] width 126 height 29
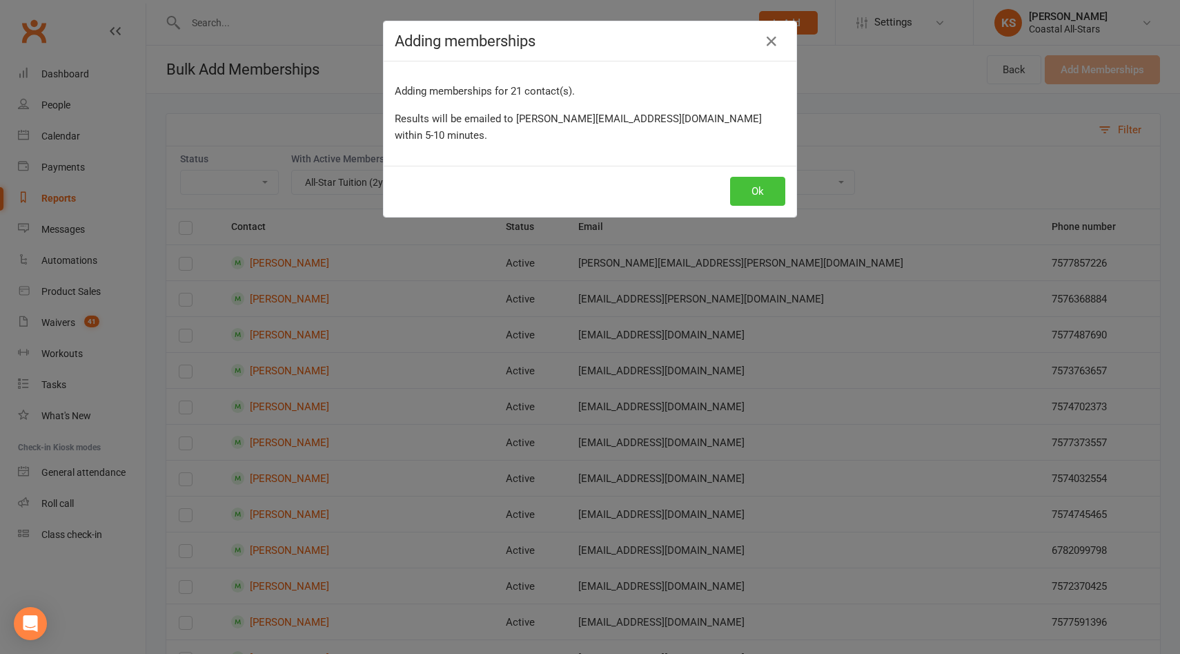
click at [763, 177] on button "Ok" at bounding box center [757, 191] width 55 height 29
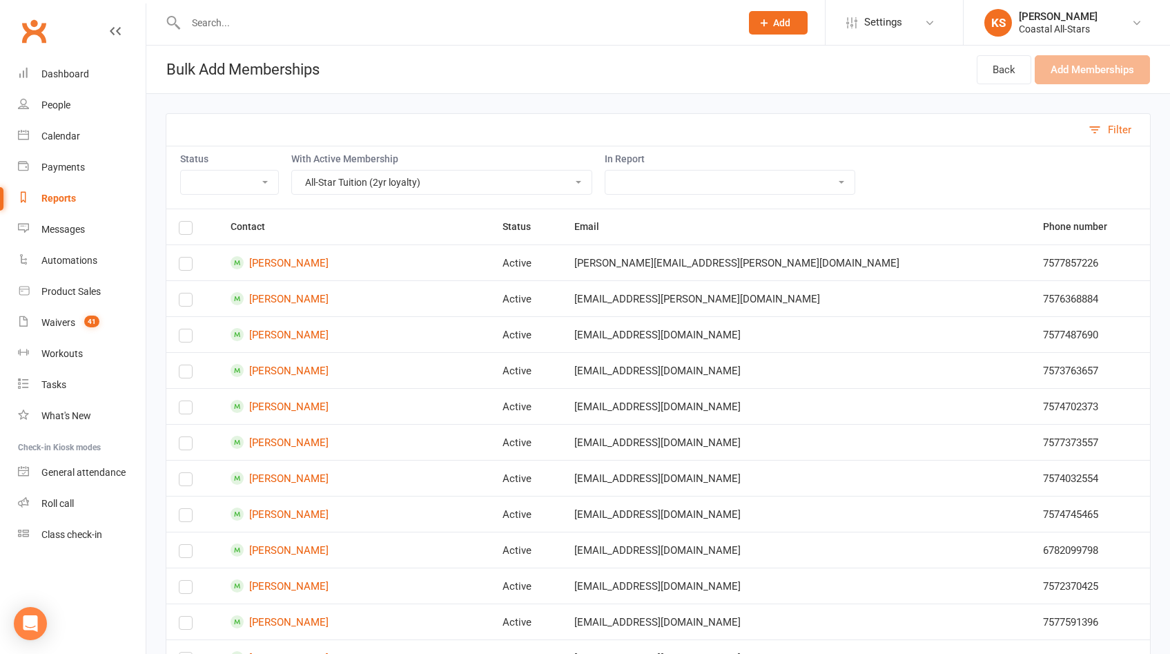
click at [540, 182] on select "Trial Class Coastal Membership Fee Annual Registration Evaluations Fitness Clas…" at bounding box center [442, 181] width 300 height 23
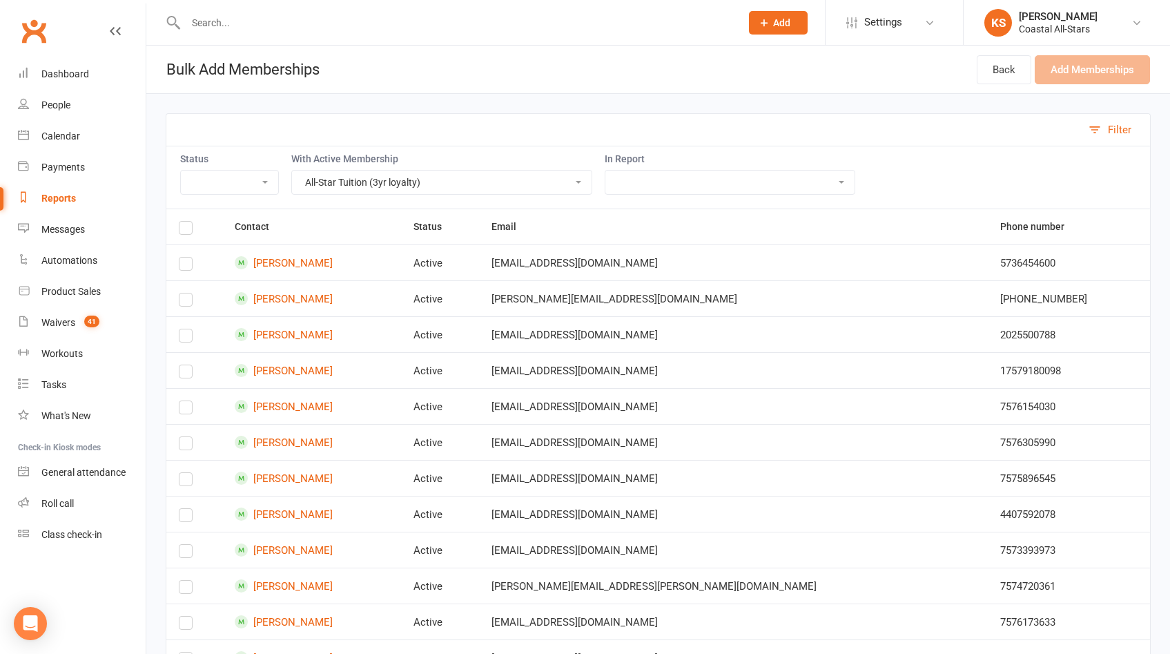
click at [188, 230] on label at bounding box center [186, 230] width 14 height 0
click at [188, 222] on input "checkbox" at bounding box center [186, 222] width 14 height 0
click at [498, 182] on select "Trial Class Coastal Membership Fee Annual Registration Evaluations Fitness Clas…" at bounding box center [442, 181] width 300 height 23
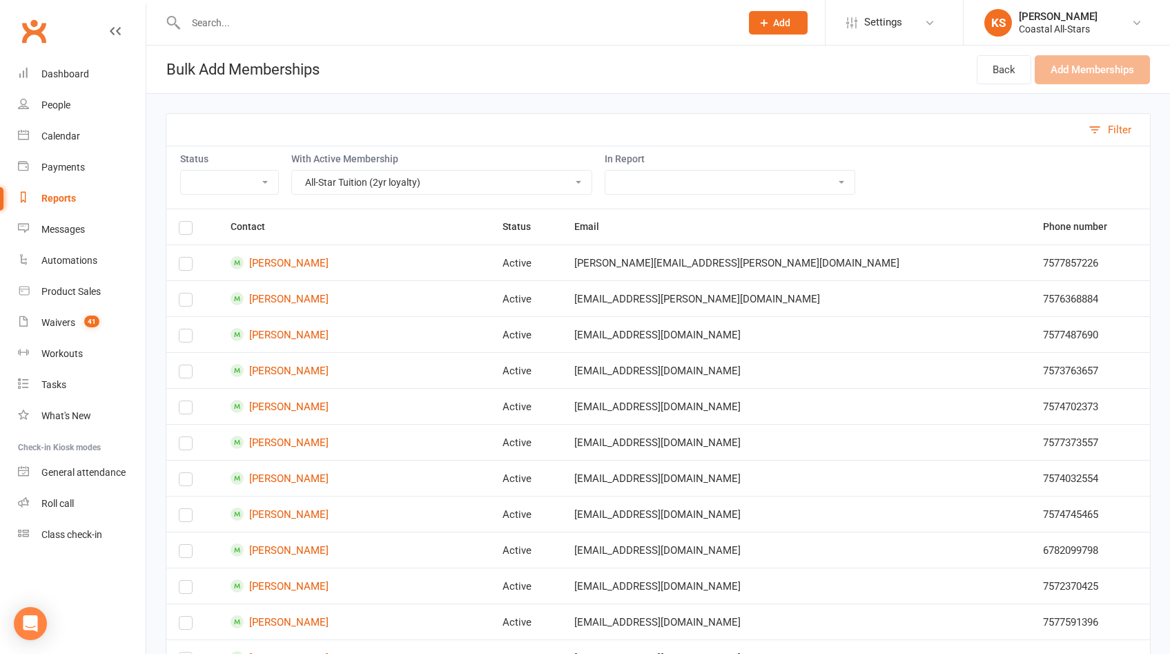
click at [440, 183] on select "Trial Class Coastal Membership Fee Annual Registration Evaluations Fitness Clas…" at bounding box center [442, 181] width 300 height 23
select select "56284"
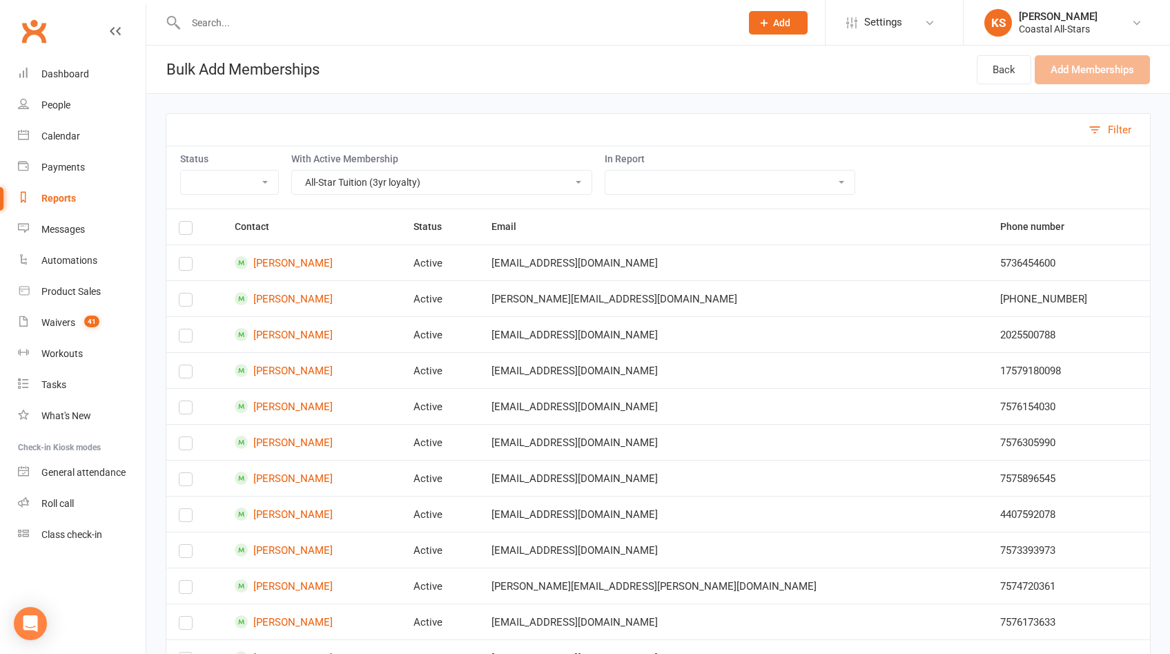
click at [186, 230] on label at bounding box center [186, 230] width 14 height 0
click at [186, 222] on input "checkbox" at bounding box center [186, 222] width 14 height 0
click at [1064, 60] on button "Add Memberships (13)" at bounding box center [1082, 69] width 135 height 29
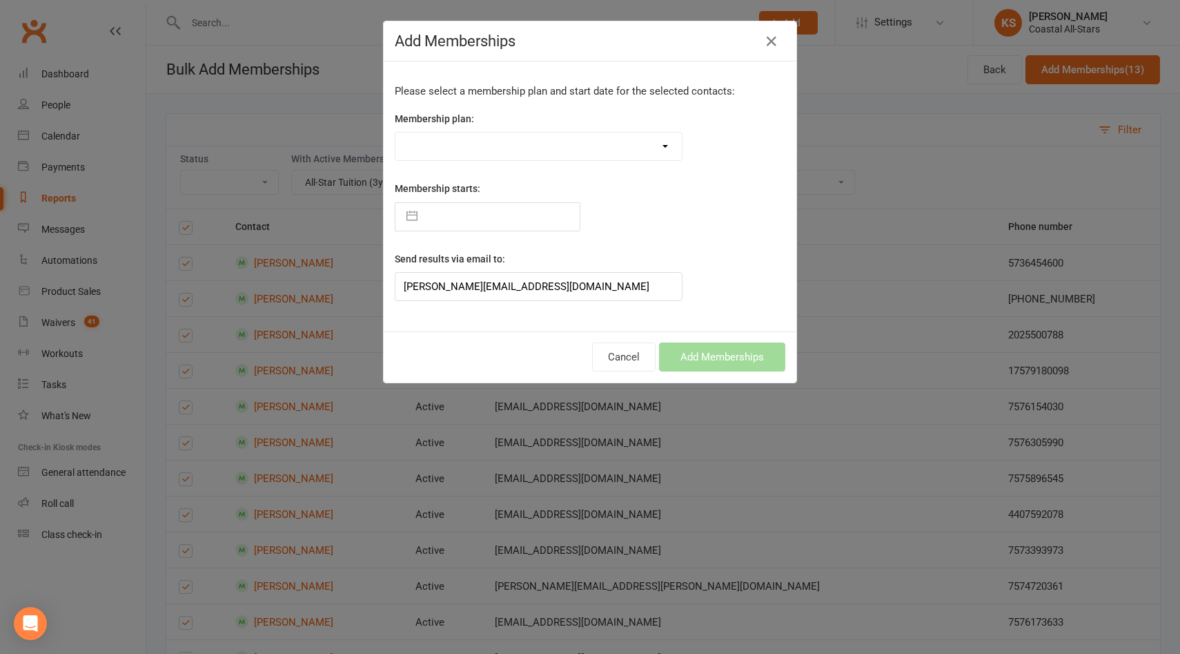
click at [507, 150] on select "Trial Class Coastal Membership Fee Annual Registration Evaluations Fitness Clas…" at bounding box center [538, 147] width 286 height 28
select select "37588"
type input "[DATE]"
click at [515, 223] on input "[DATE]" at bounding box center [501, 217] width 155 height 28
select select "6"
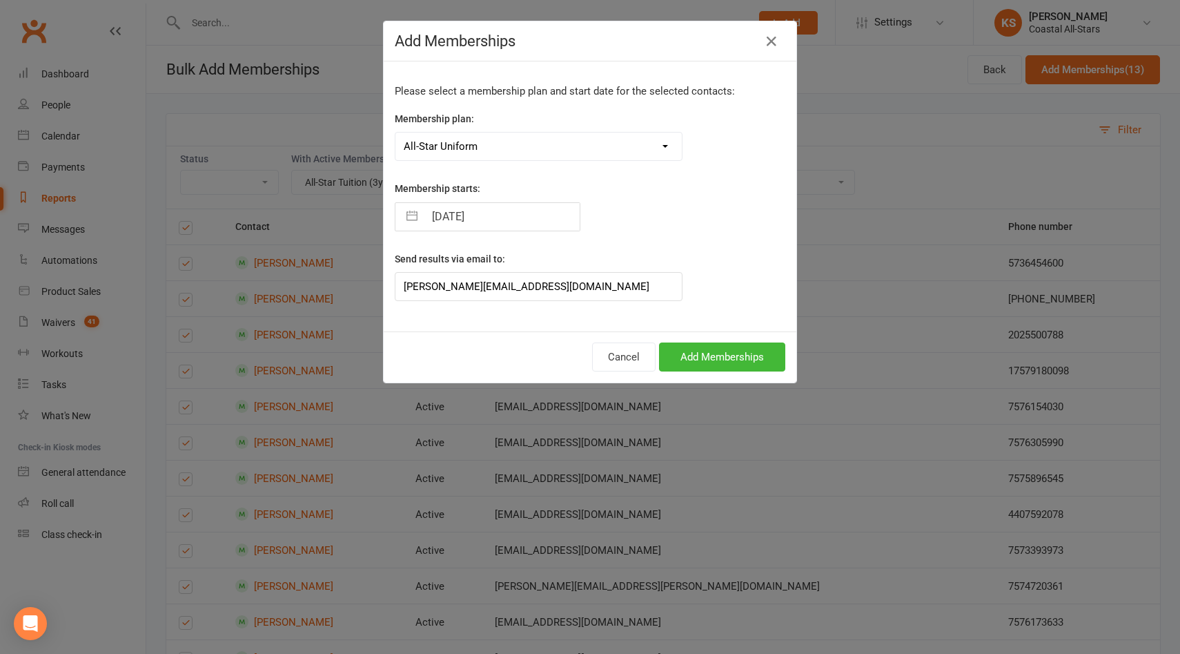
select select "2025"
select select "7"
select select "2025"
select select "8"
select select "2025"
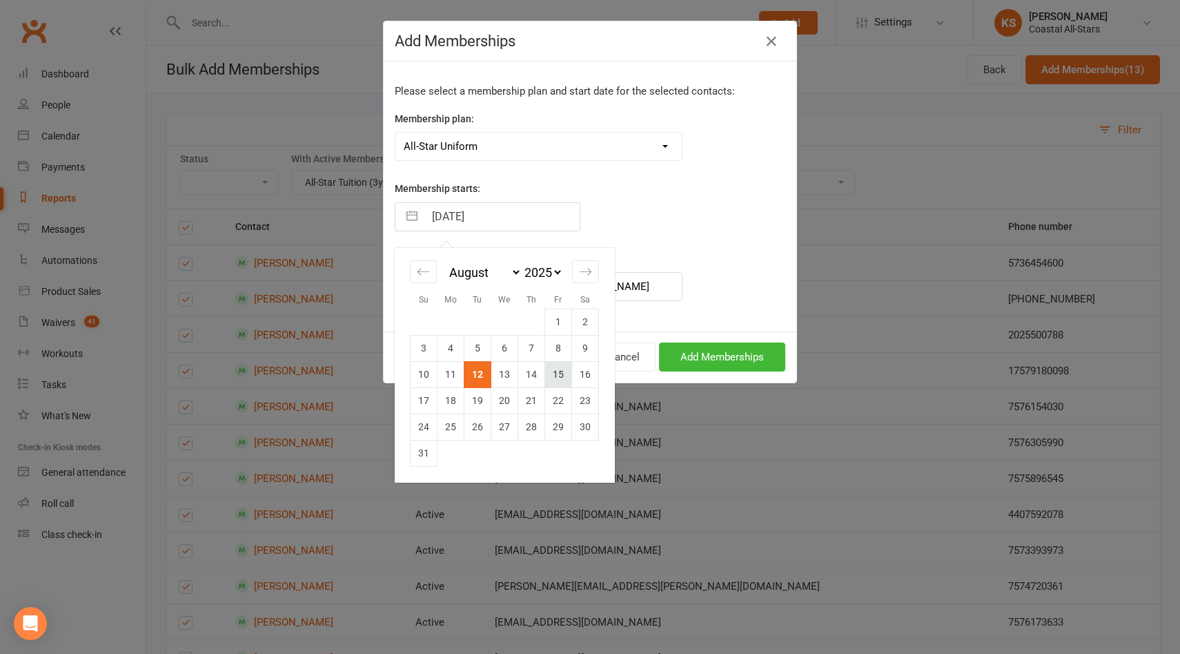
click at [558, 372] on td "15" at bounding box center [558, 374] width 27 height 26
type input "[DATE]"
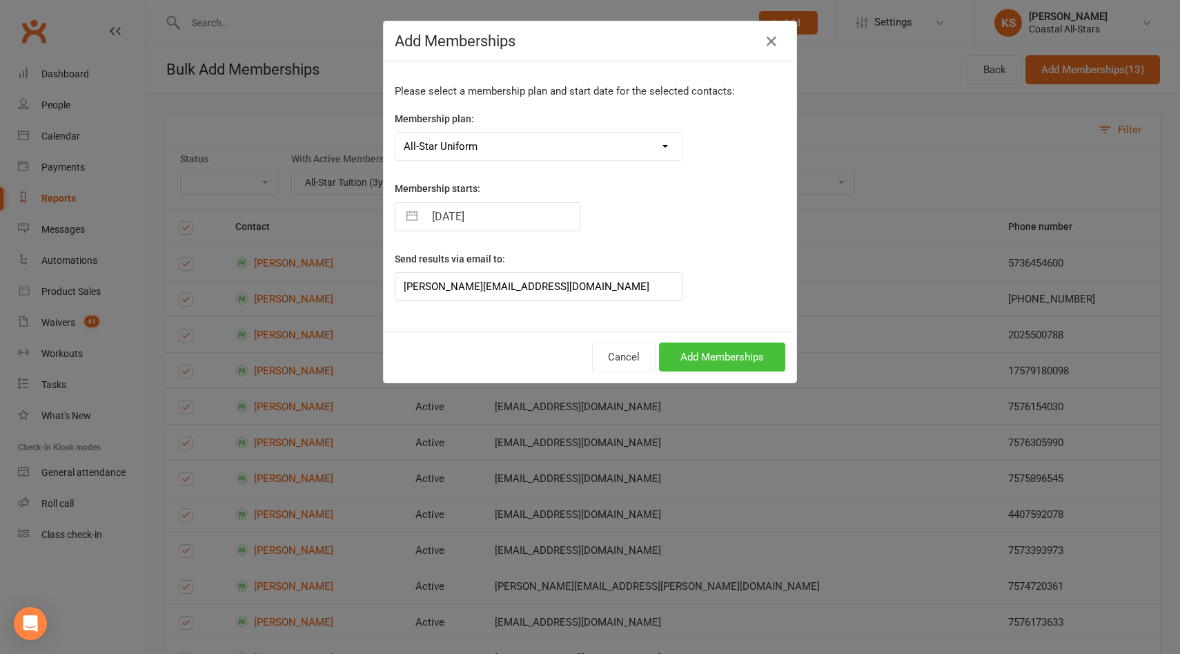
click at [721, 358] on button "Add Memberships" at bounding box center [722, 356] width 126 height 29
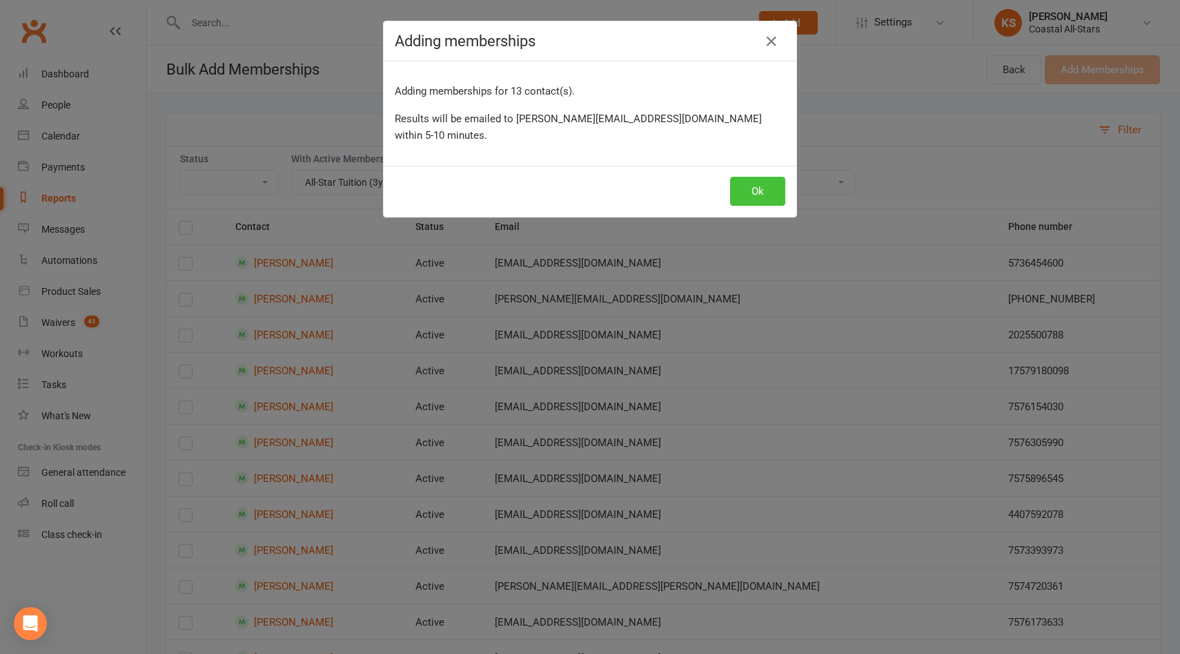
click at [733, 180] on button "Ok" at bounding box center [757, 191] width 55 height 29
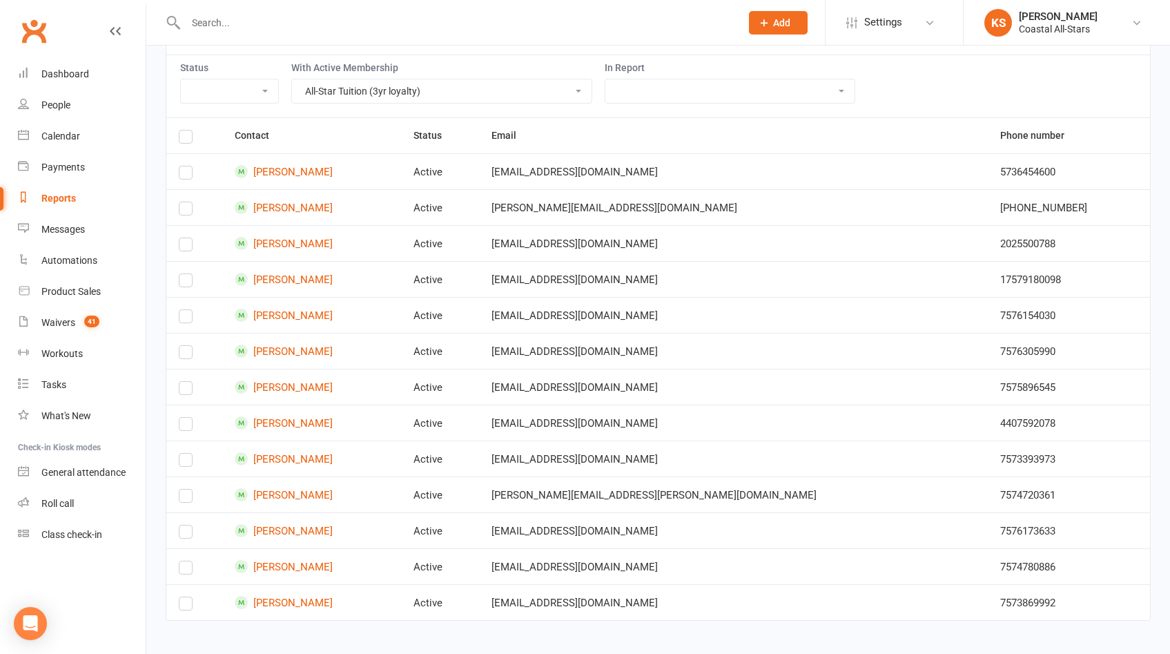
scroll to position [97, 0]
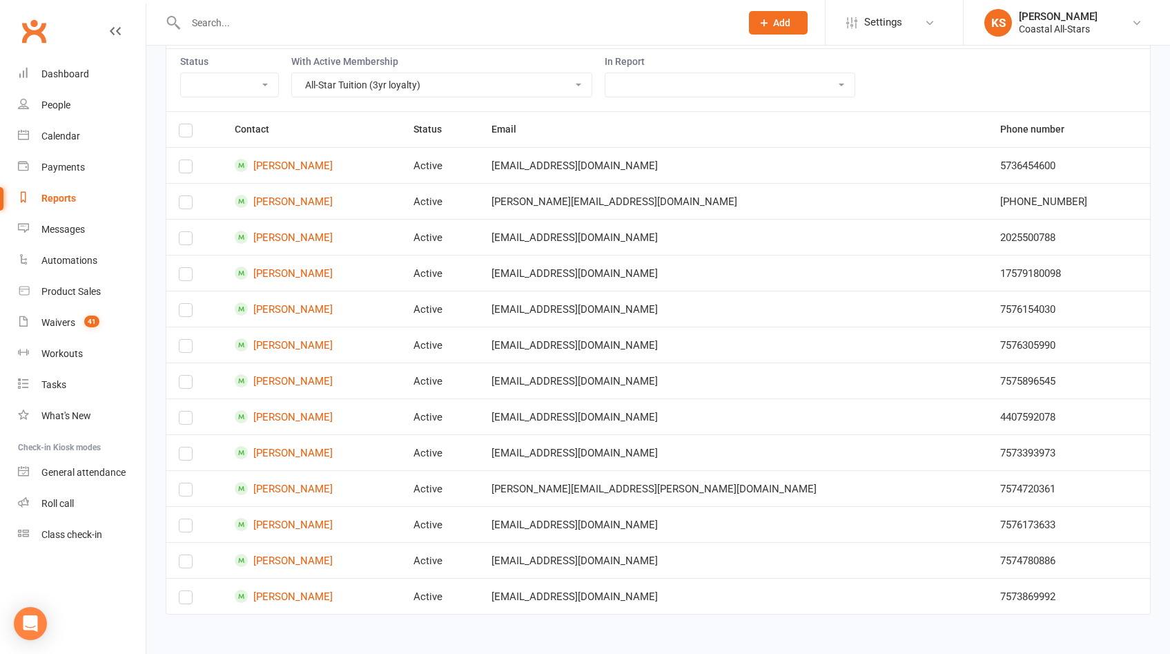
click at [462, 84] on select "Trial Class Coastal Membership Fee Annual Registration Evaluations Fitness Clas…" at bounding box center [442, 84] width 300 height 23
select select "36272"
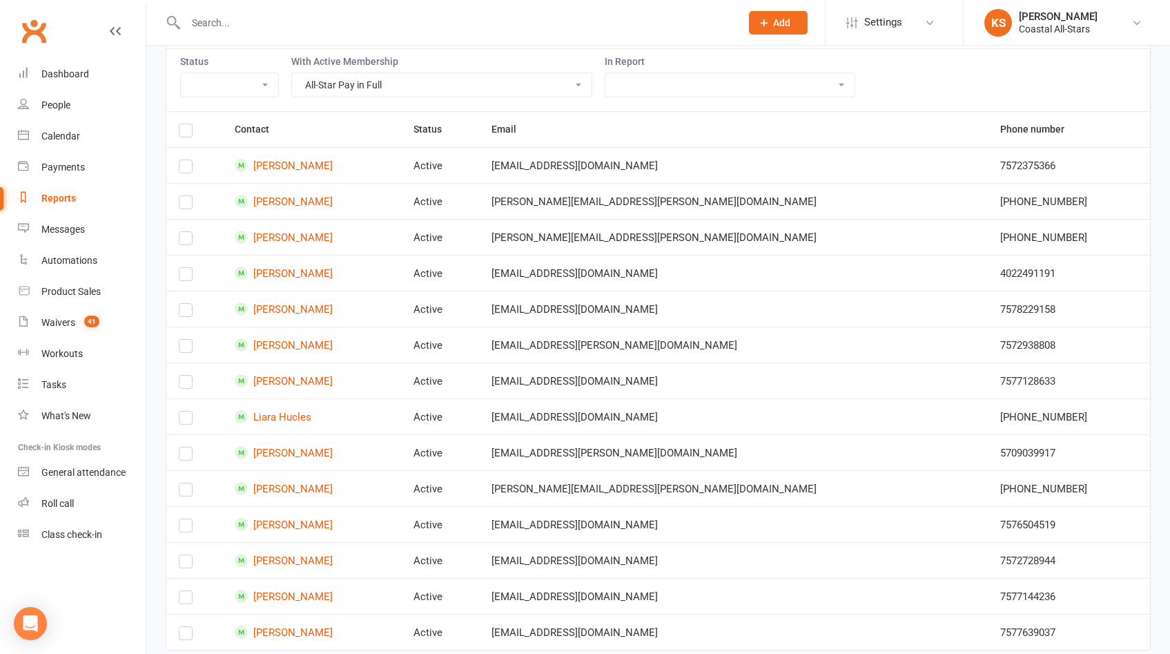
click at [185, 133] on label at bounding box center [186, 133] width 14 height 0
click at [185, 124] on input "checkbox" at bounding box center [186, 124] width 14 height 0
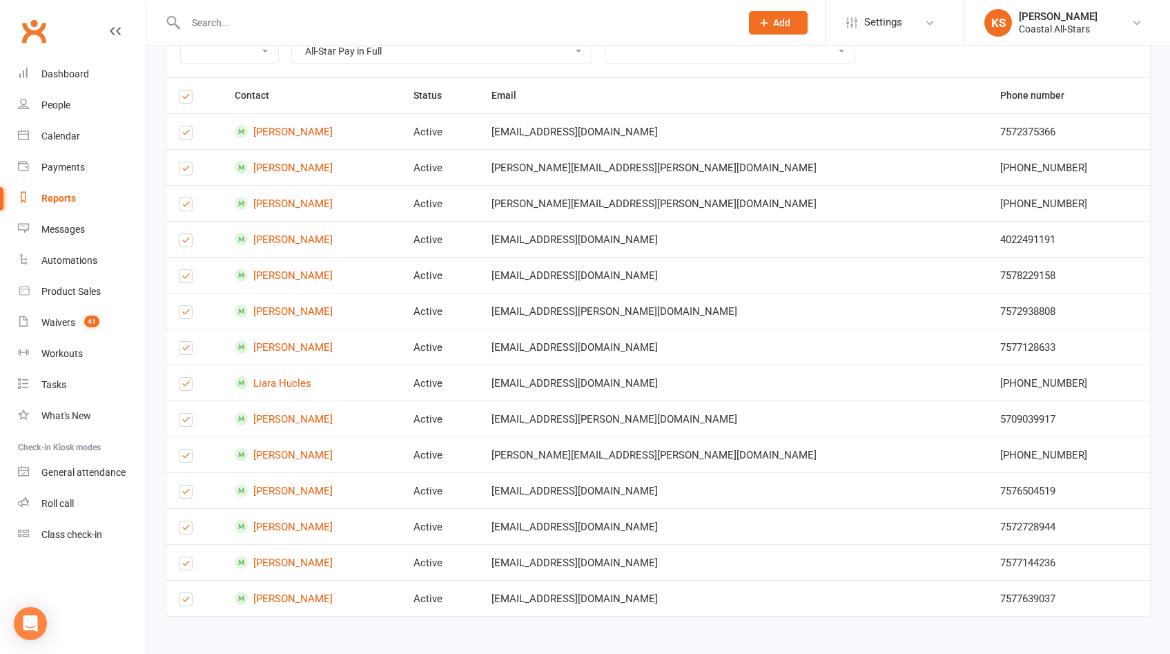
scroll to position [133, 0]
click at [185, 456] on label at bounding box center [186, 456] width 14 height 0
click at [185, 447] on input "checkbox" at bounding box center [186, 447] width 14 height 0
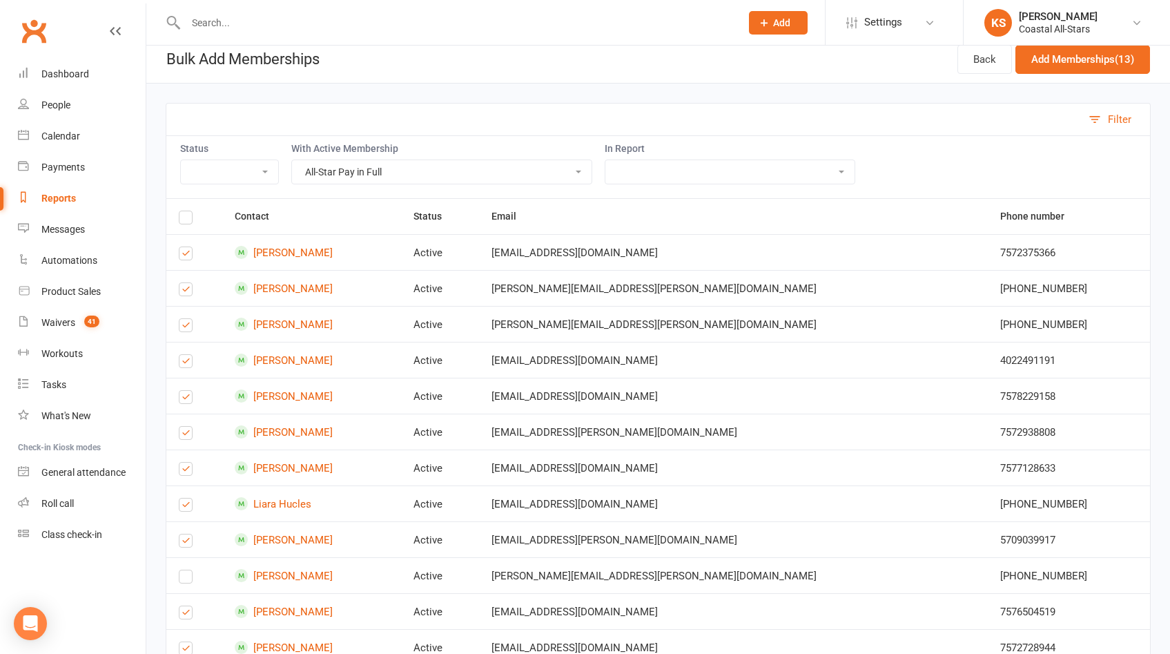
scroll to position [0, 0]
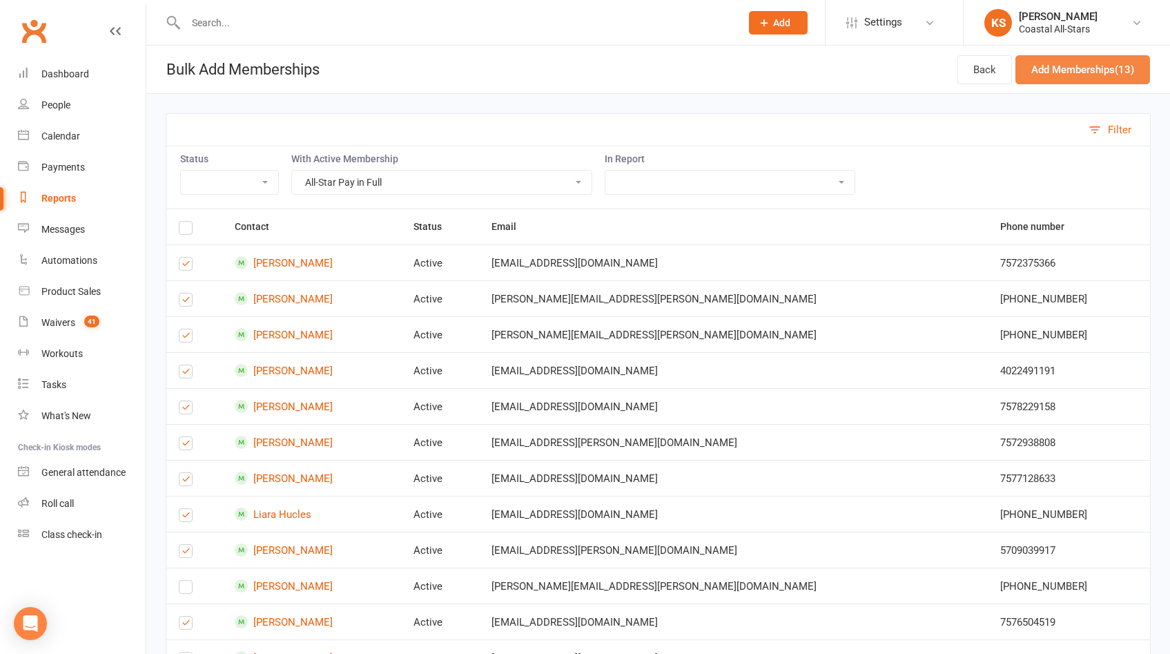
click at [1066, 70] on button "Add Memberships (13)" at bounding box center [1082, 69] width 135 height 29
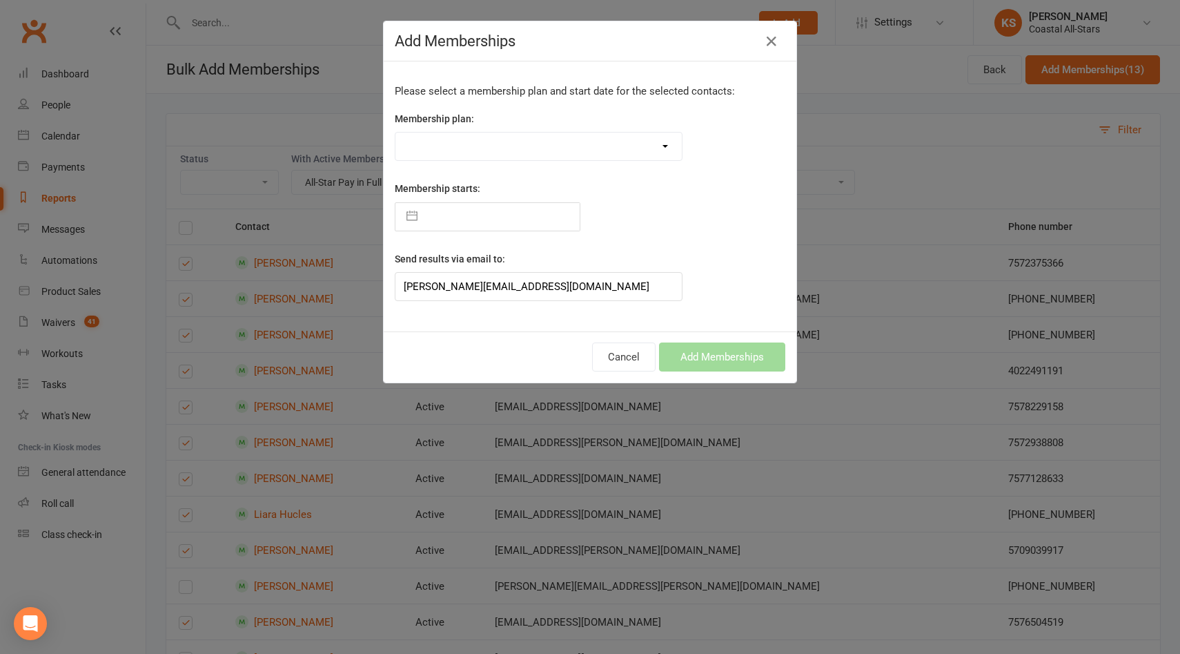
click at [618, 148] on select "Trial Class Coastal Membership Fee Annual Registration Evaluations Fitness Clas…" at bounding box center [538, 147] width 286 height 28
select select "37588"
type input "[DATE]"
click at [530, 213] on input "[DATE]" at bounding box center [501, 217] width 155 height 28
select select "6"
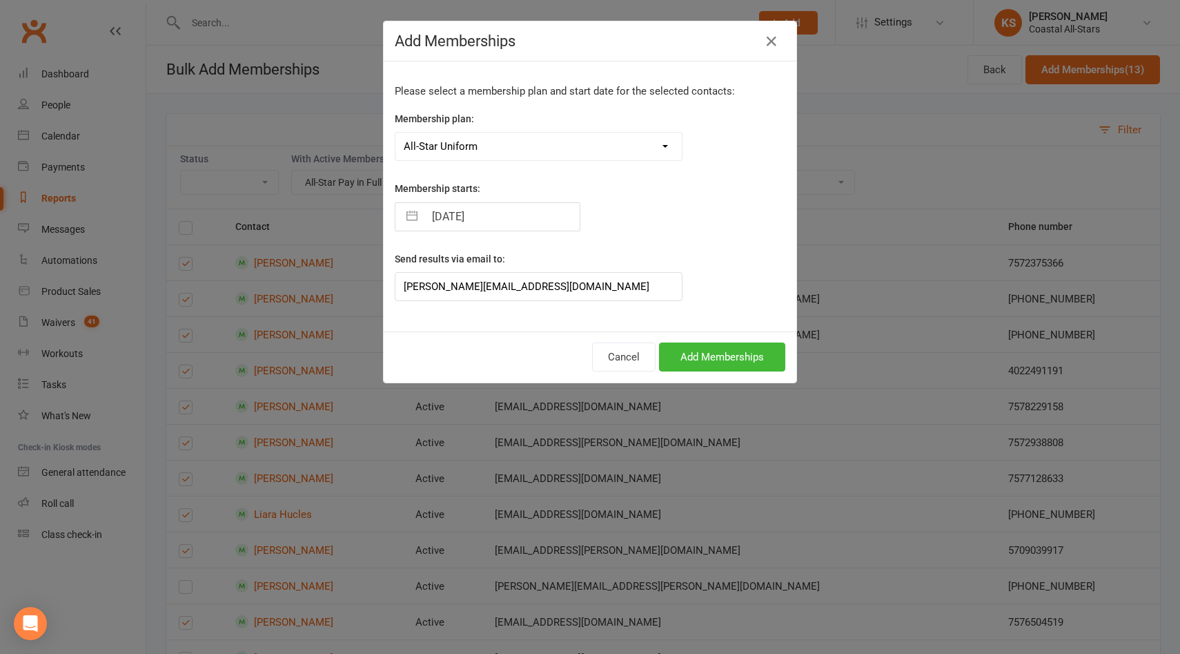
select select "2025"
select select "7"
select select "2025"
select select "8"
select select "2025"
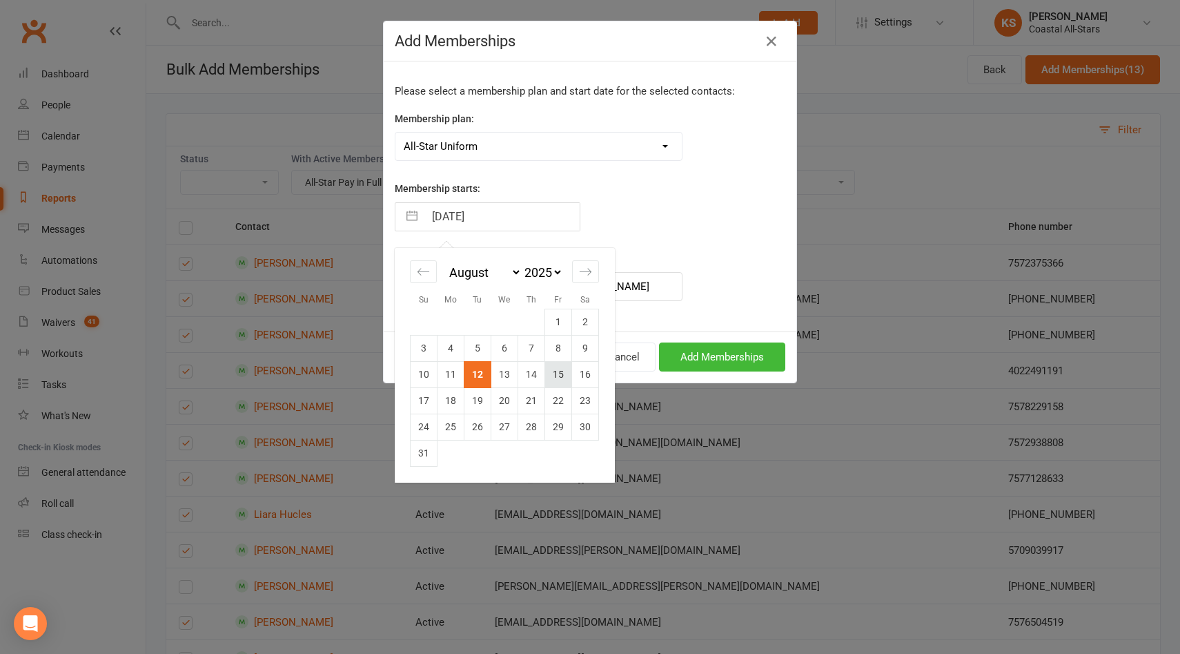
click at [561, 374] on td "15" at bounding box center [558, 374] width 27 height 26
type input "[DATE]"
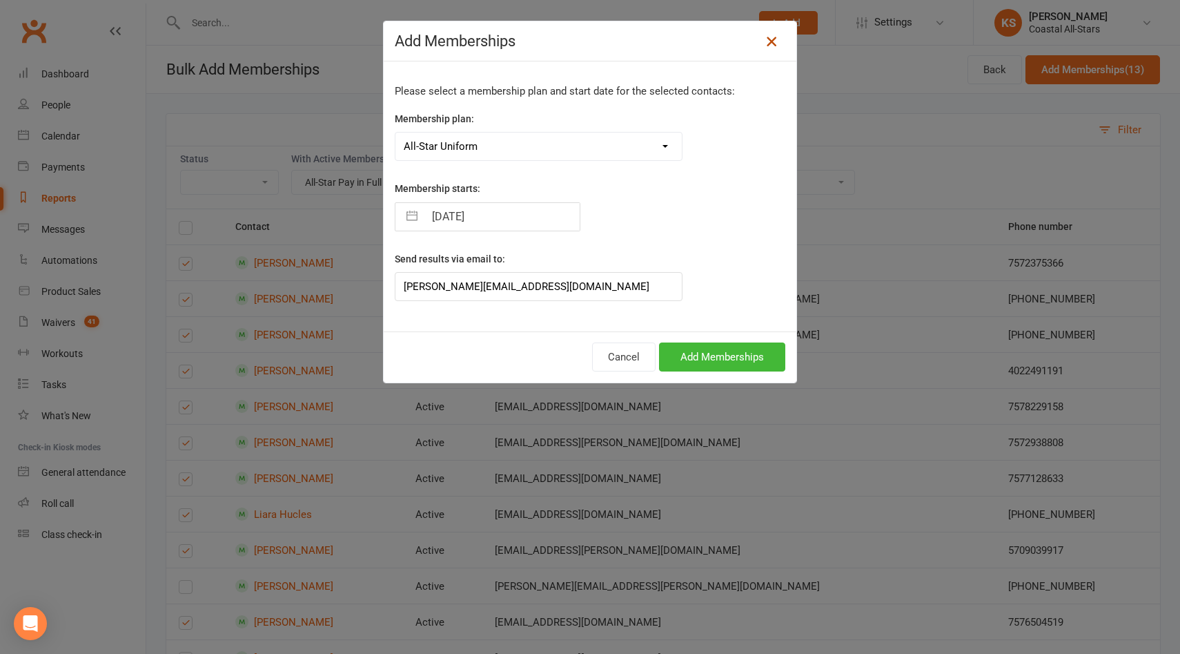
click at [767, 37] on icon at bounding box center [771, 41] width 17 height 17
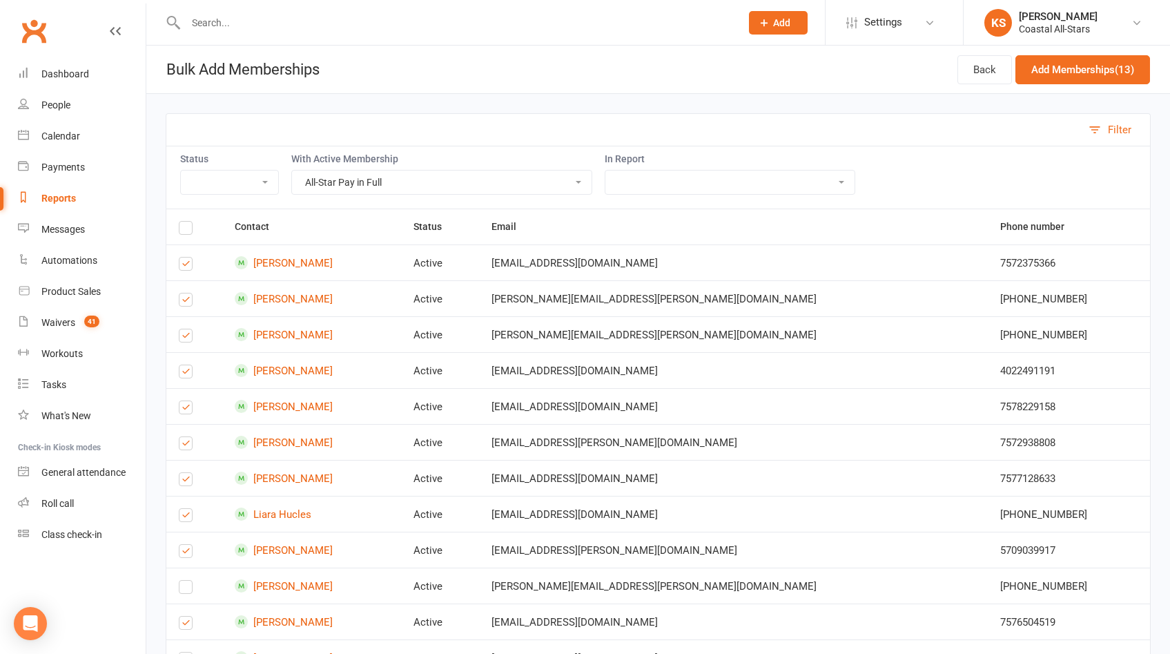
click at [188, 410] on label at bounding box center [186, 410] width 14 height 0
click at [188, 401] on input "checkbox" at bounding box center [186, 401] width 14 height 0
click at [1091, 68] on button "Add Memberships (12)" at bounding box center [1082, 69] width 135 height 29
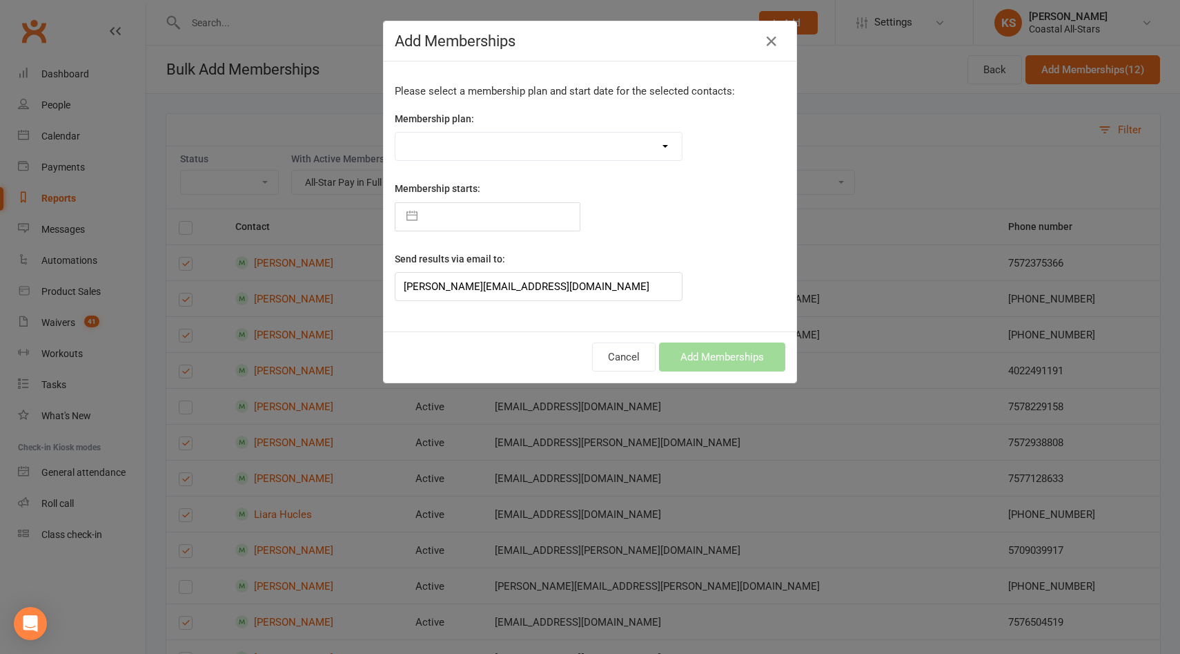
click at [522, 146] on select "Trial Class Coastal Membership Fee Annual Registration Evaluations Fitness Clas…" at bounding box center [538, 147] width 286 height 28
select select "37588"
type input "[DATE]"
click at [484, 221] on input "[DATE]" at bounding box center [501, 217] width 155 height 28
select select "6"
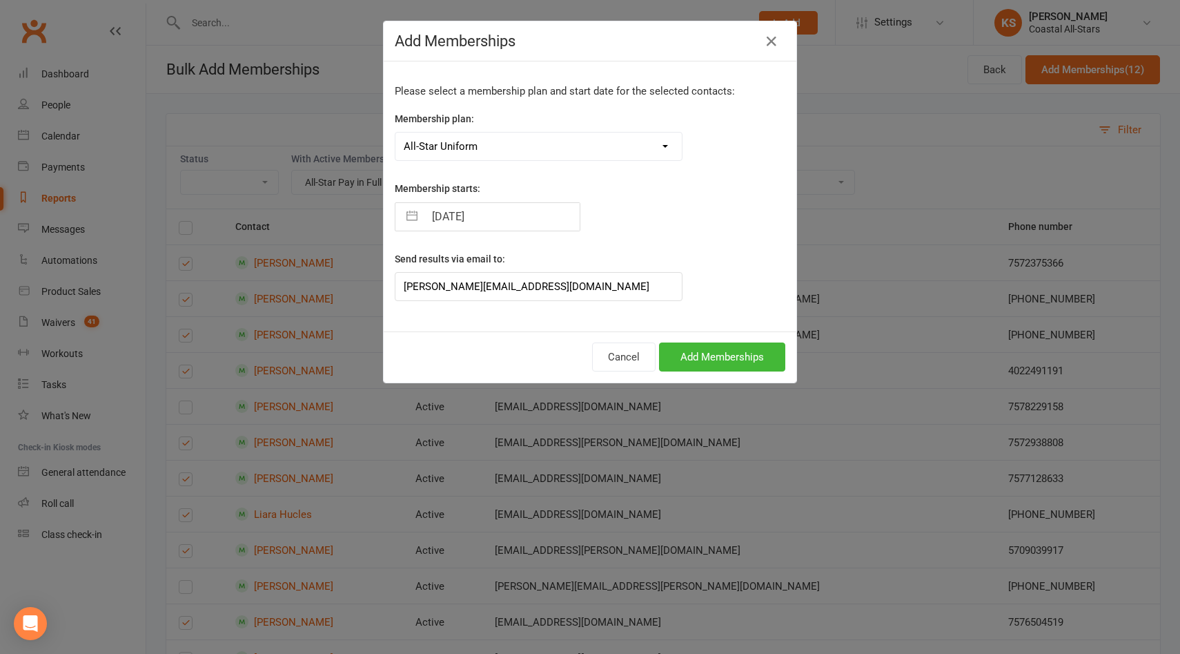
select select "2025"
select select "7"
select select "2025"
select select "8"
select select "2025"
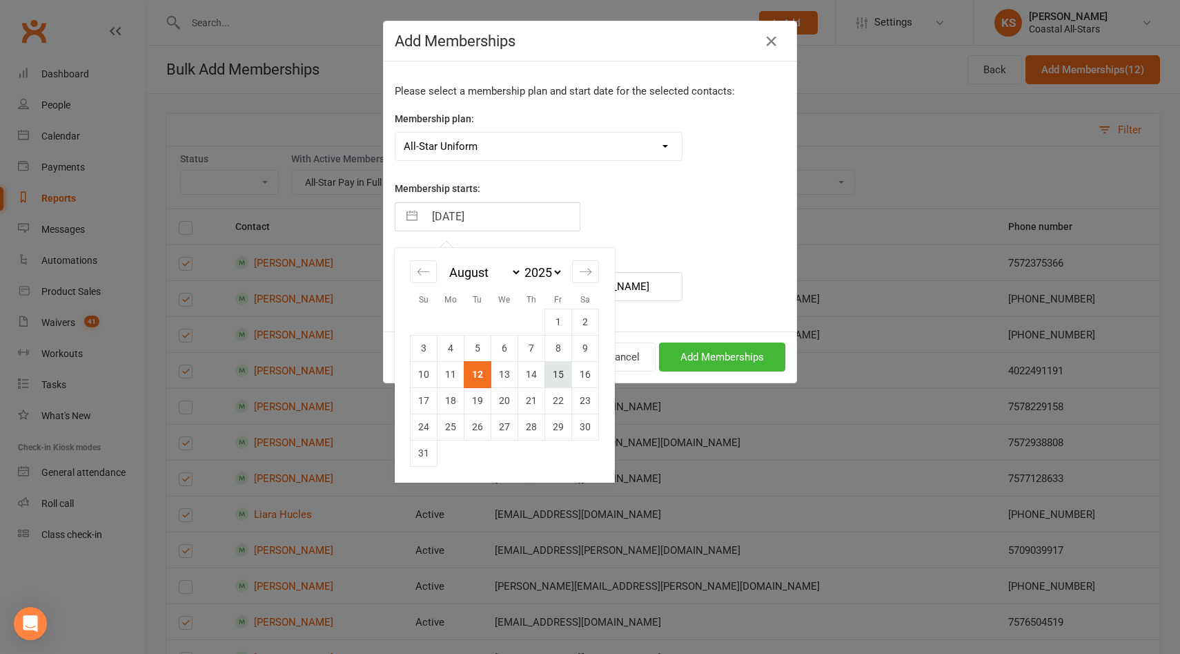
click at [557, 379] on td "15" at bounding box center [558, 374] width 27 height 26
type input "[DATE]"
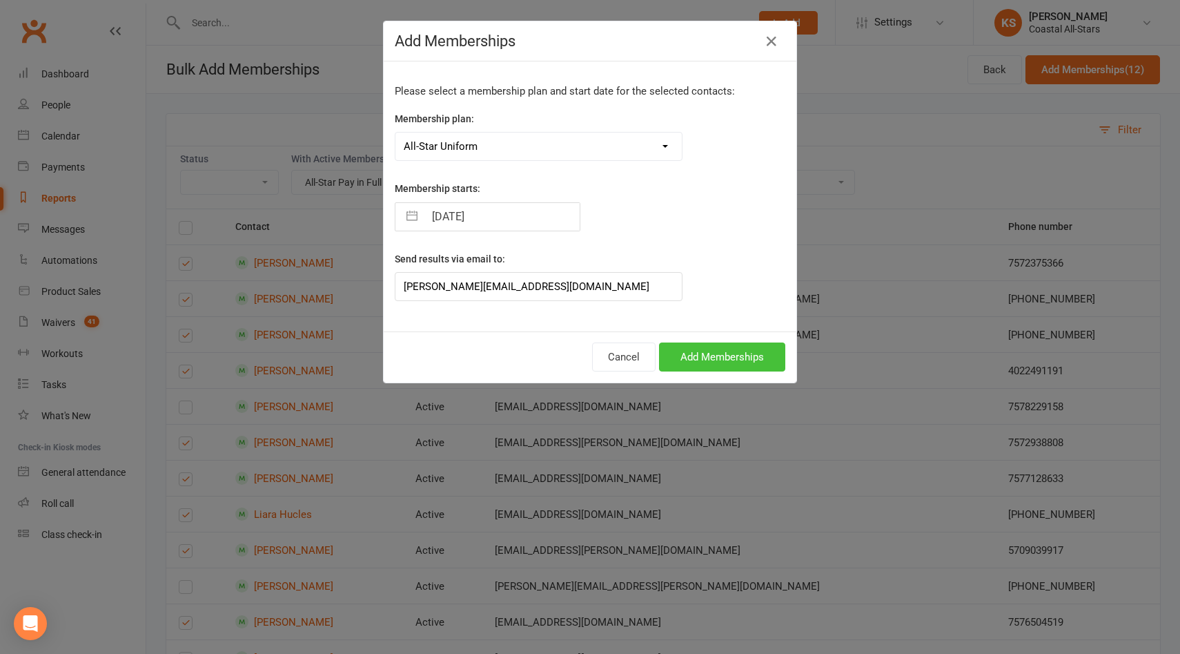
click at [701, 363] on button "Add Memberships" at bounding box center [722, 356] width 126 height 29
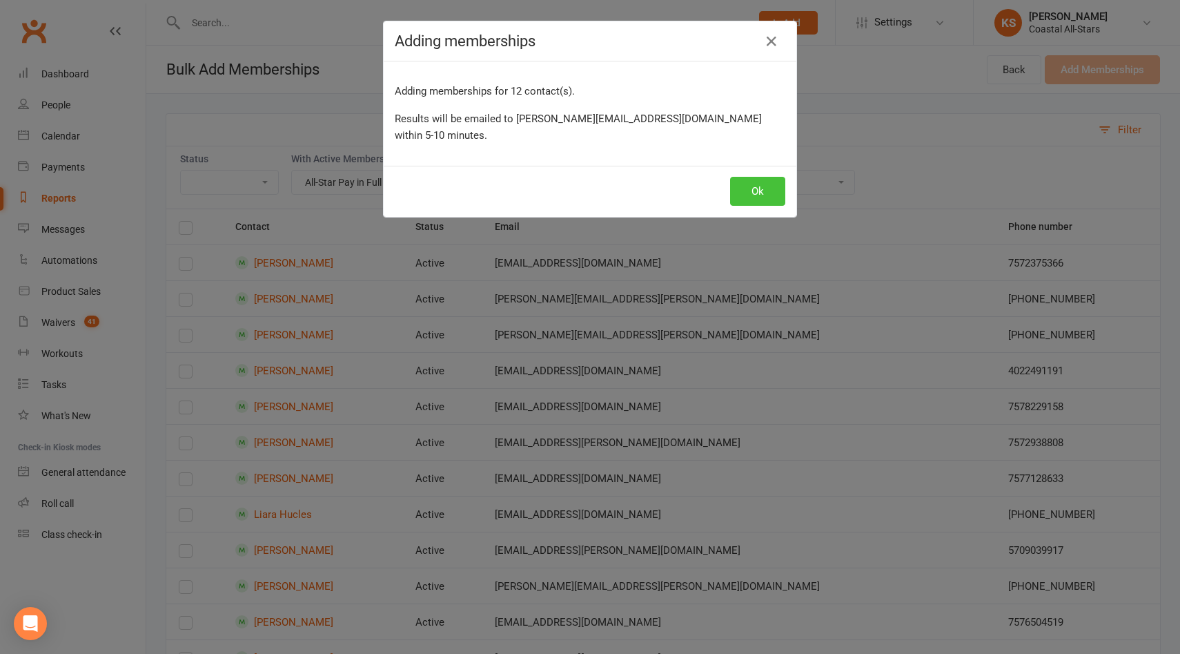
click at [755, 177] on button "Ok" at bounding box center [757, 191] width 55 height 29
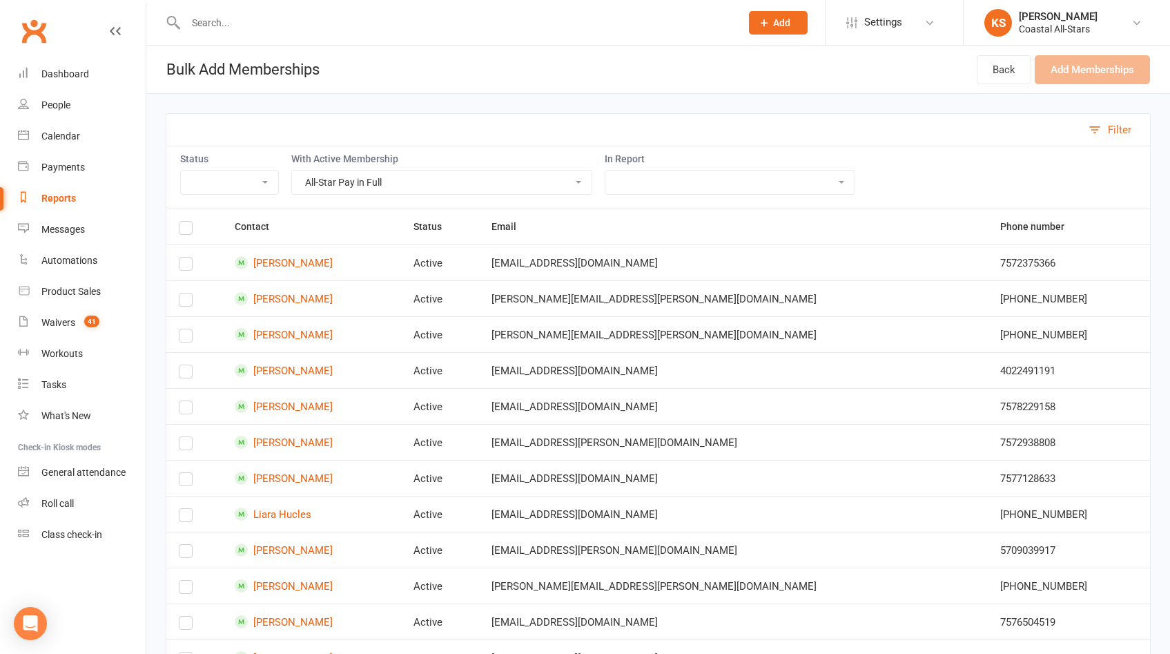
click at [516, 186] on select "Trial Class Coastal Membership Fee Annual Registration Evaluations Fitness Clas…" at bounding box center [442, 181] width 300 height 23
click at [66, 321] on div "Waivers" at bounding box center [58, 322] width 34 height 11
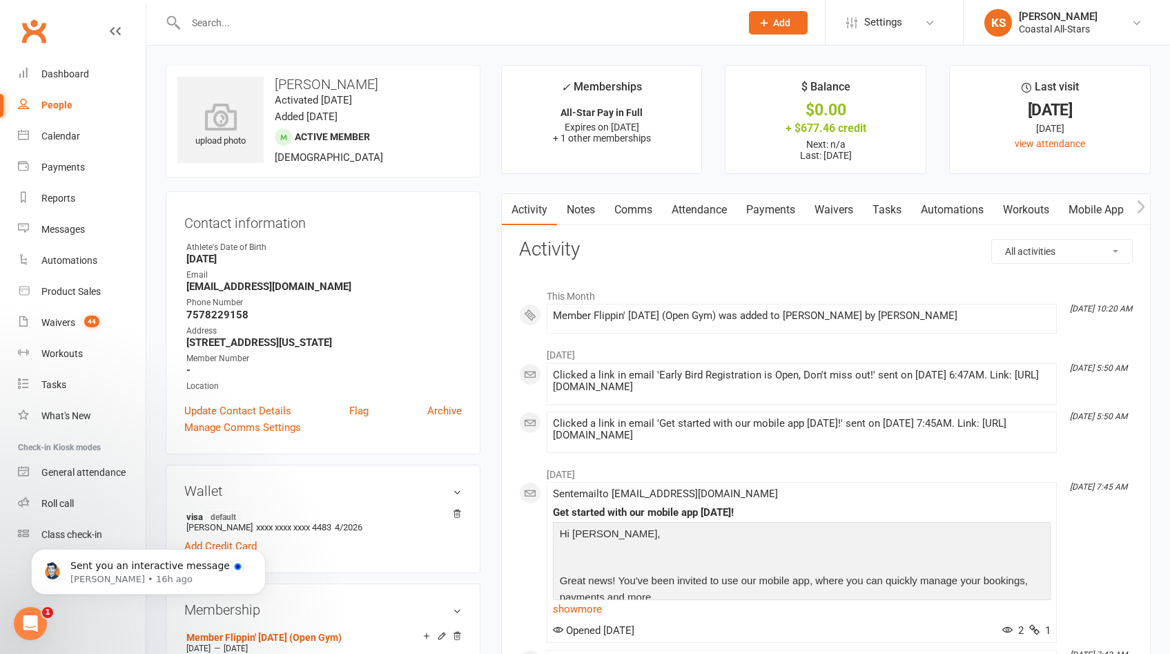
click at [323, 21] on input "text" at bounding box center [456, 22] width 549 height 19
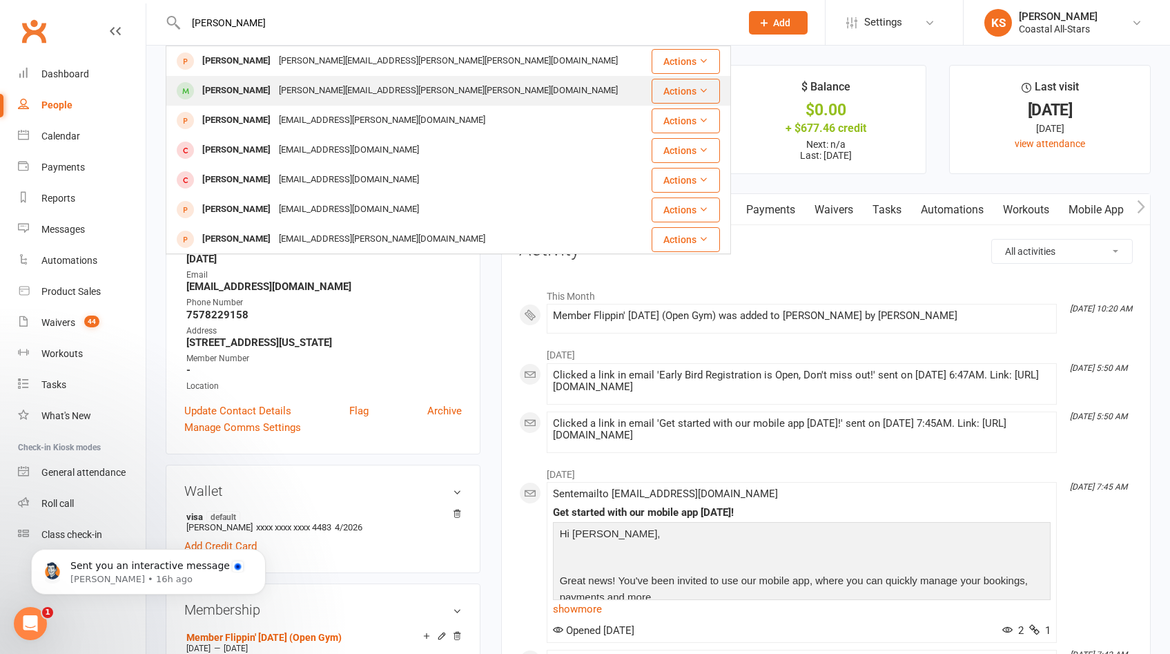
type input "[PERSON_NAME]"
click at [325, 85] on div "[PERSON_NAME][EMAIL_ADDRESS][PERSON_NAME][PERSON_NAME][DOMAIN_NAME]" at bounding box center [448, 91] width 347 height 20
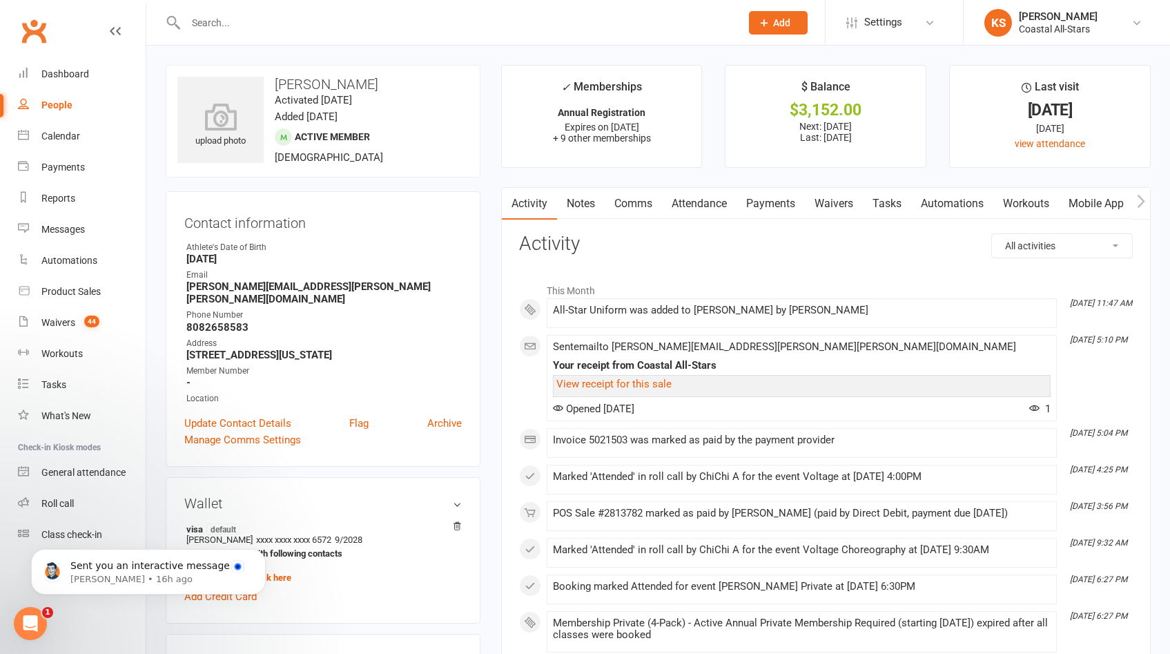
click at [814, 207] on link "Waivers" at bounding box center [834, 204] width 58 height 32
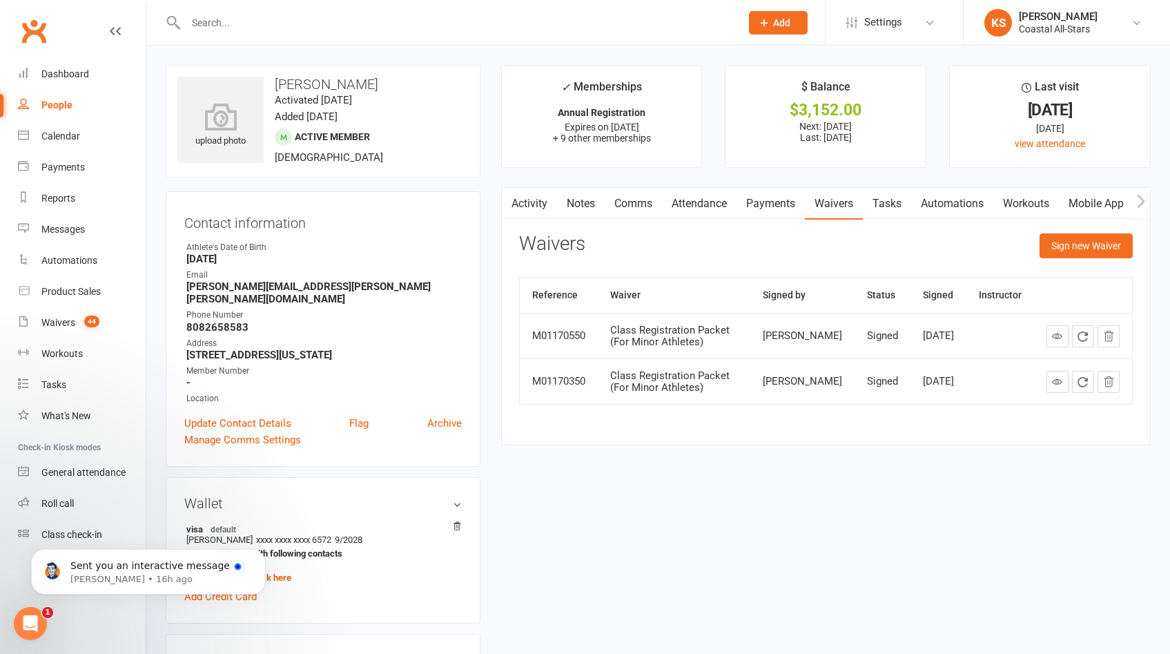
click at [790, 206] on link "Payments" at bounding box center [770, 204] width 68 height 32
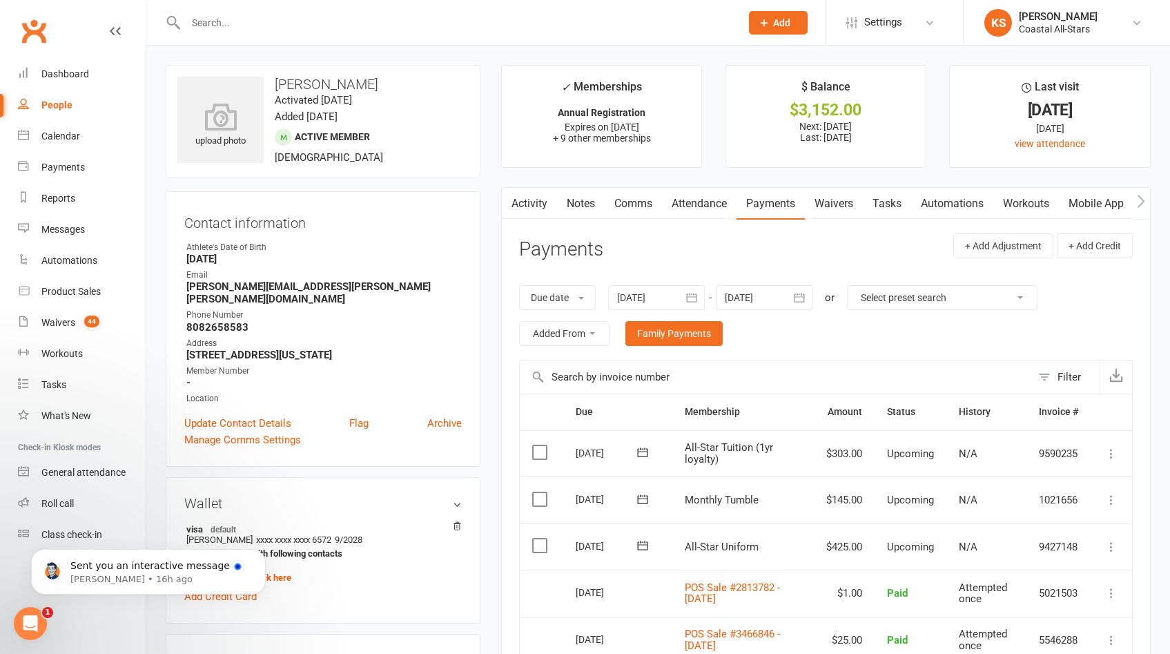
scroll to position [194, 0]
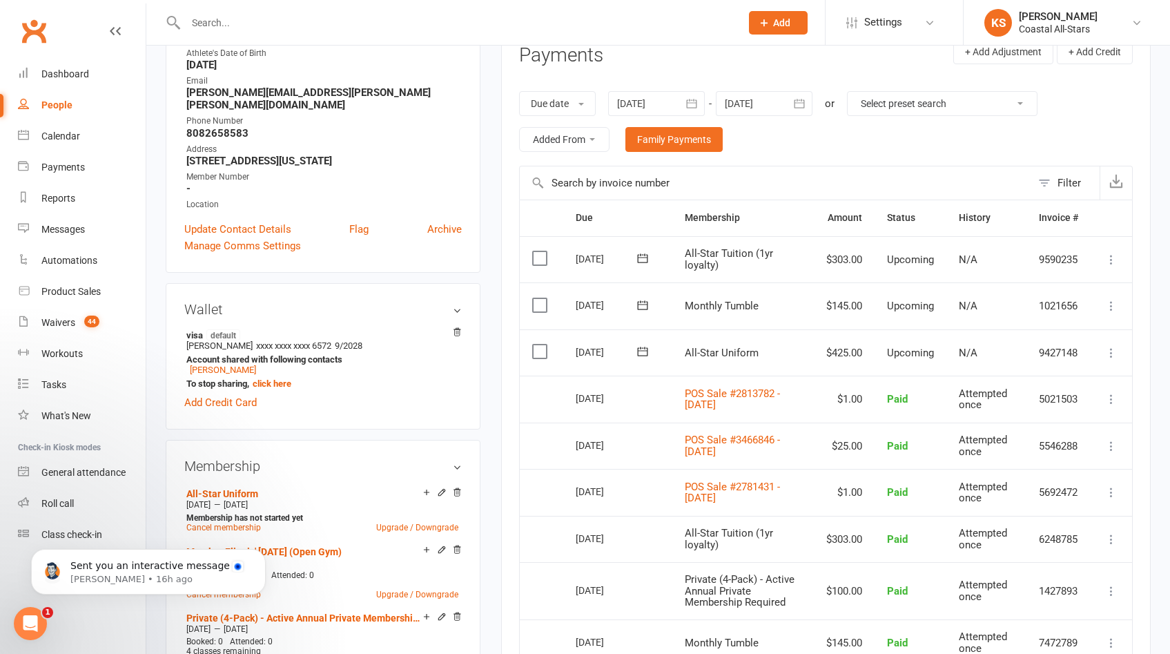
click at [645, 355] on icon at bounding box center [642, 350] width 10 height 9
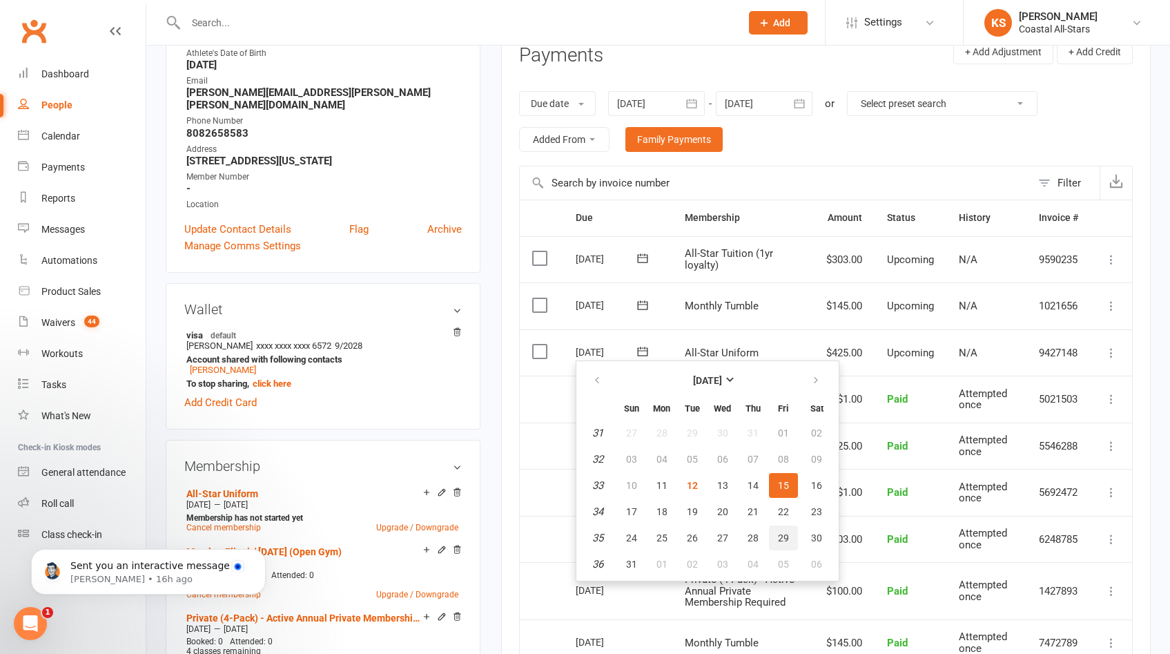
click at [782, 540] on span "29" at bounding box center [783, 537] width 11 height 11
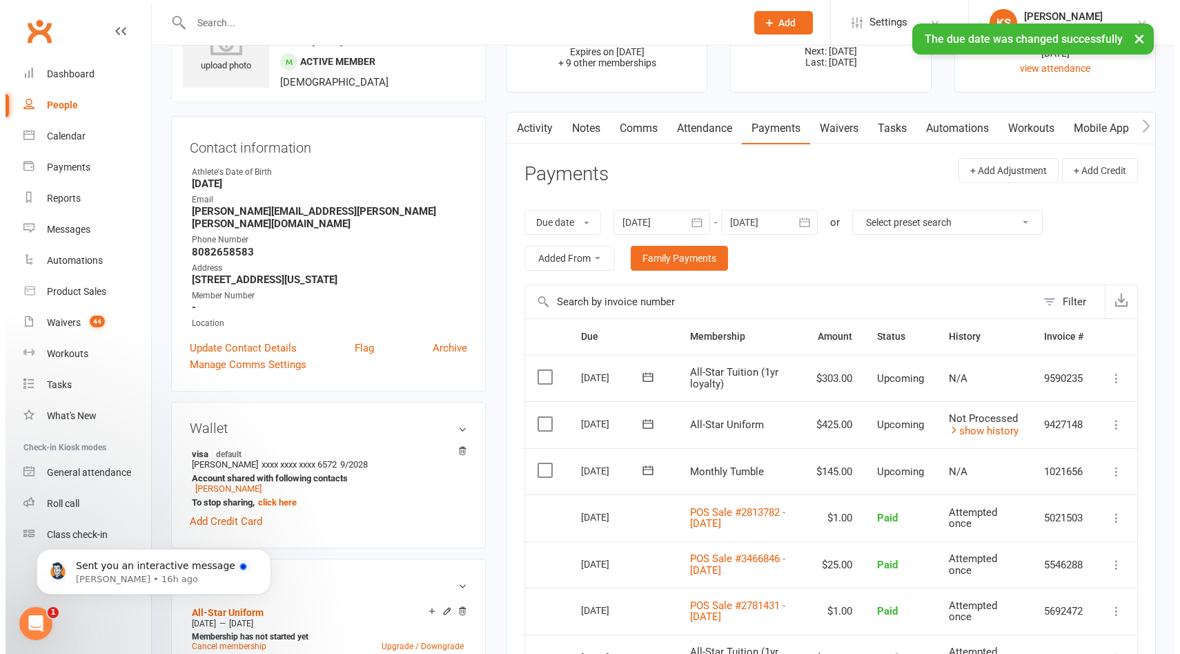
scroll to position [0, 0]
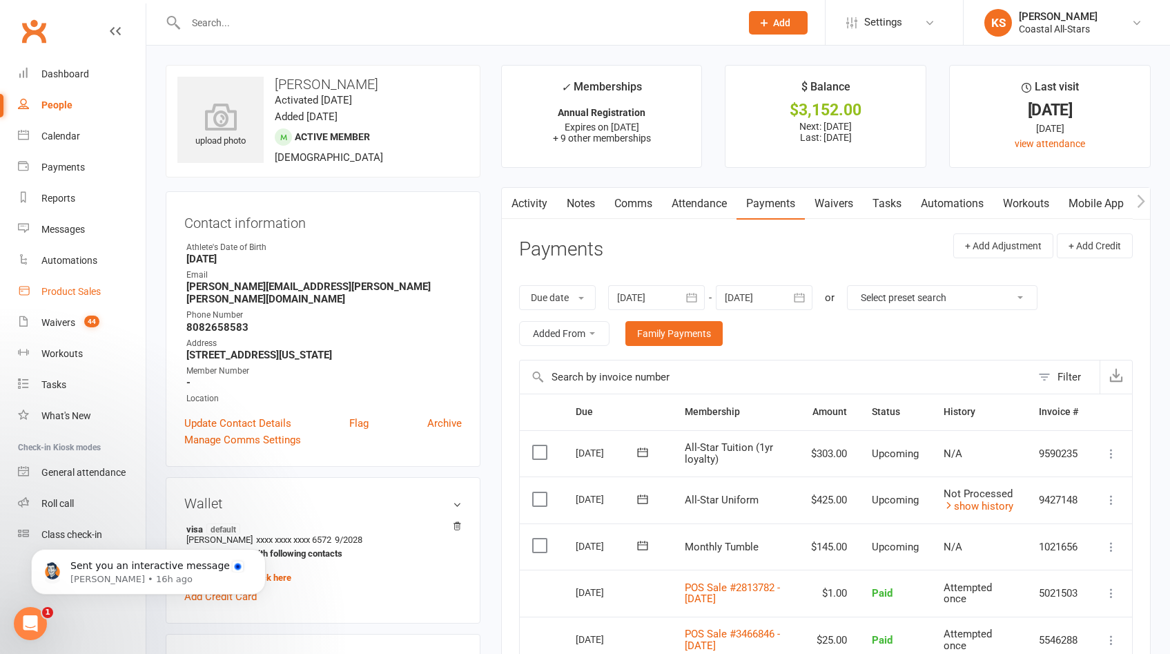
click at [72, 287] on div "Product Sales" at bounding box center [70, 291] width 59 height 11
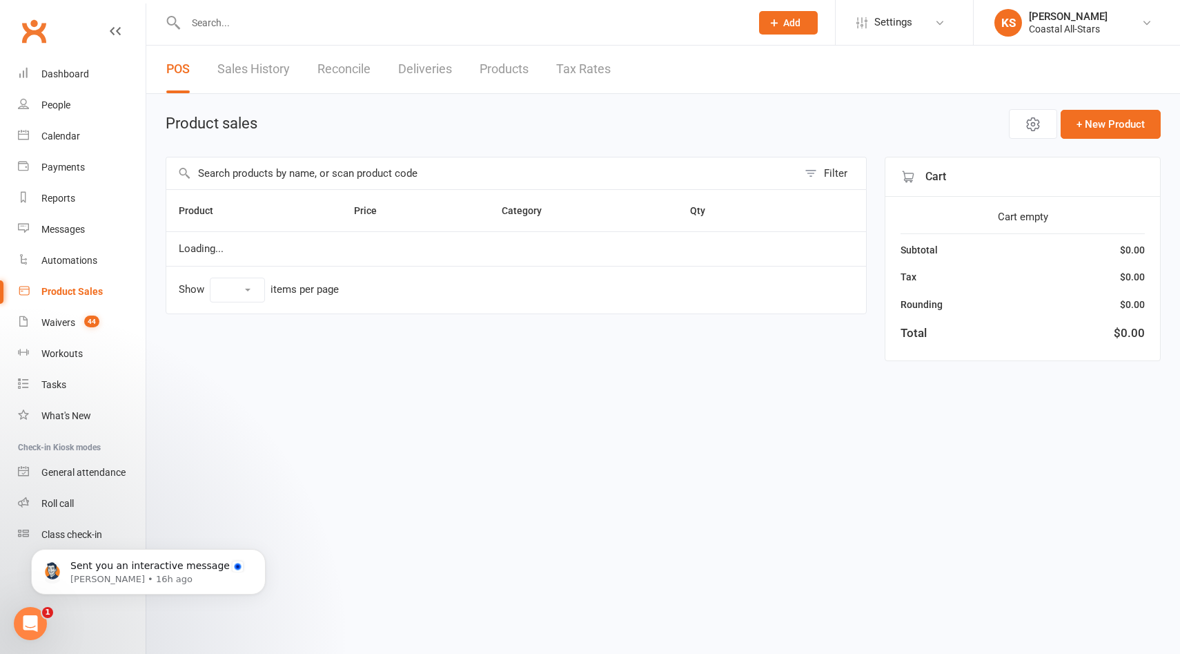
select select "100"
click at [309, 177] on input "text" at bounding box center [481, 173] width 631 height 32
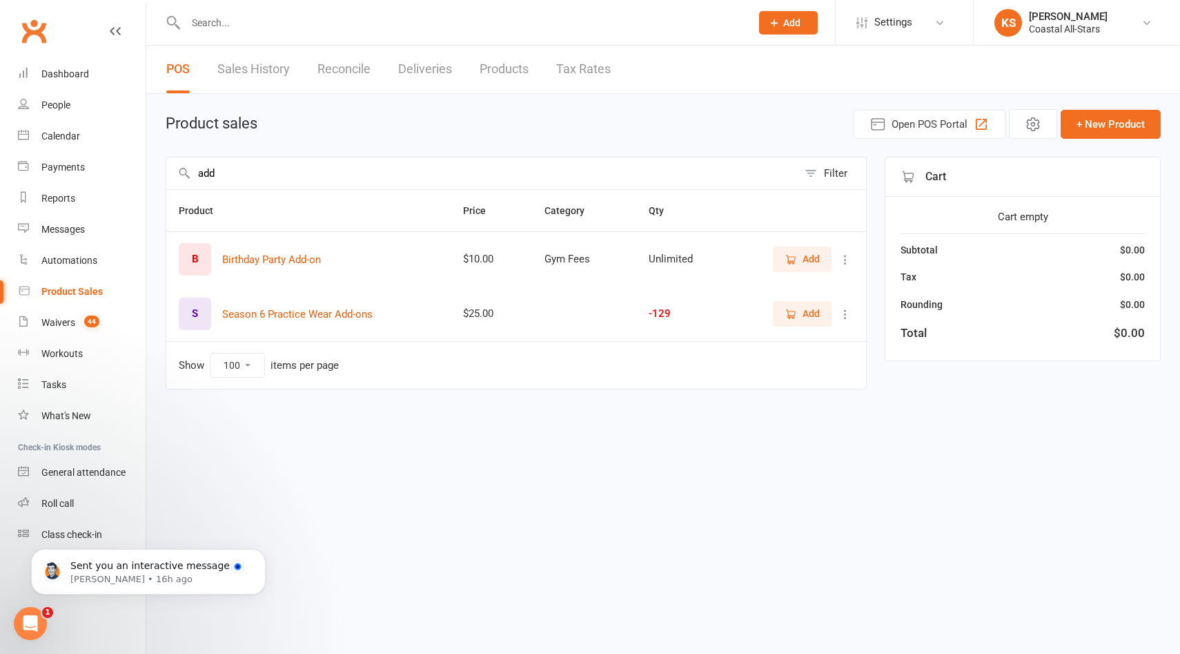
type input "add"
click at [788, 317] on icon "button" at bounding box center [791, 314] width 12 height 12
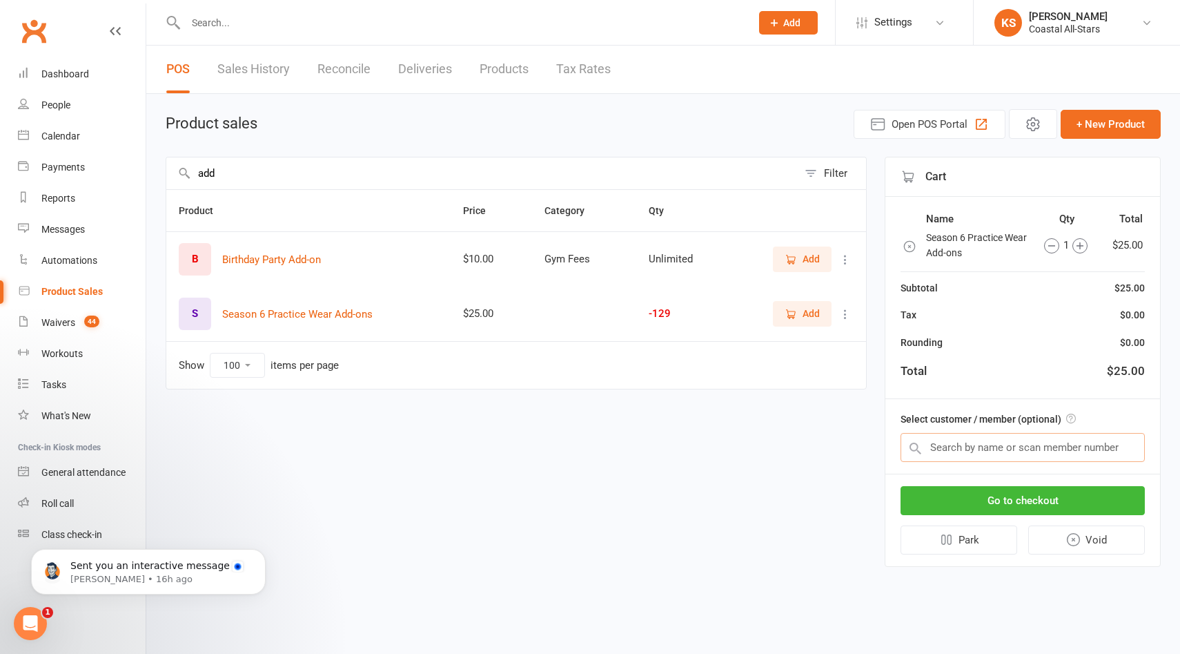
click at [995, 441] on input "text" at bounding box center [1023, 447] width 244 height 29
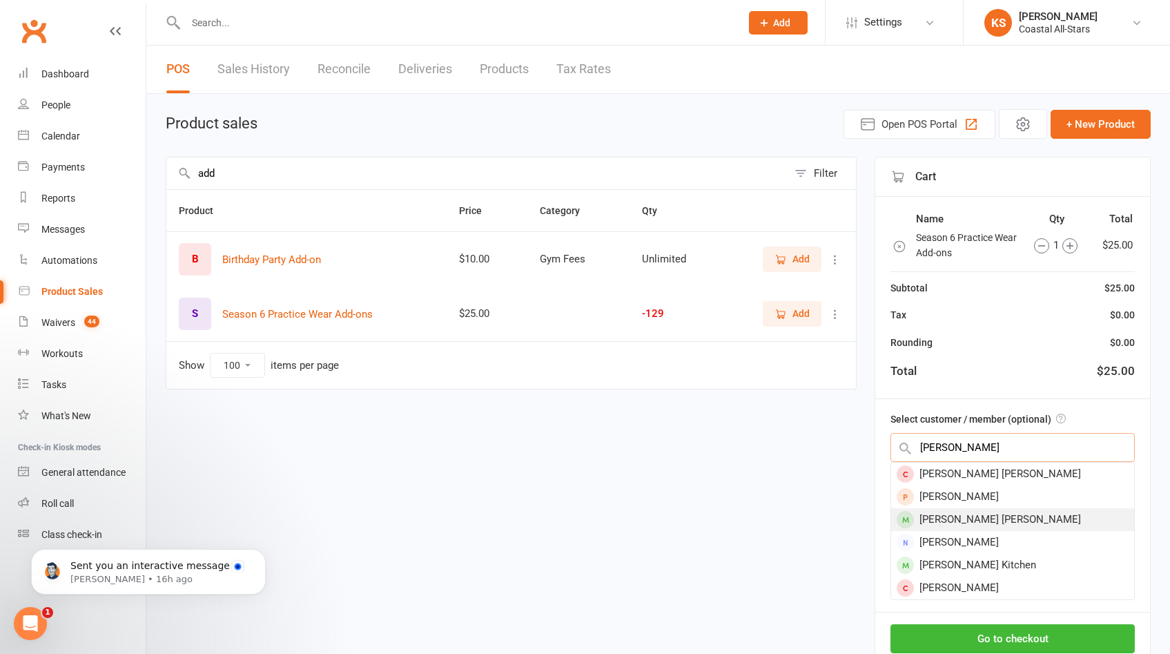
type input "Presley"
click at [970, 518] on div "Presley Kusheba" at bounding box center [1012, 519] width 243 height 23
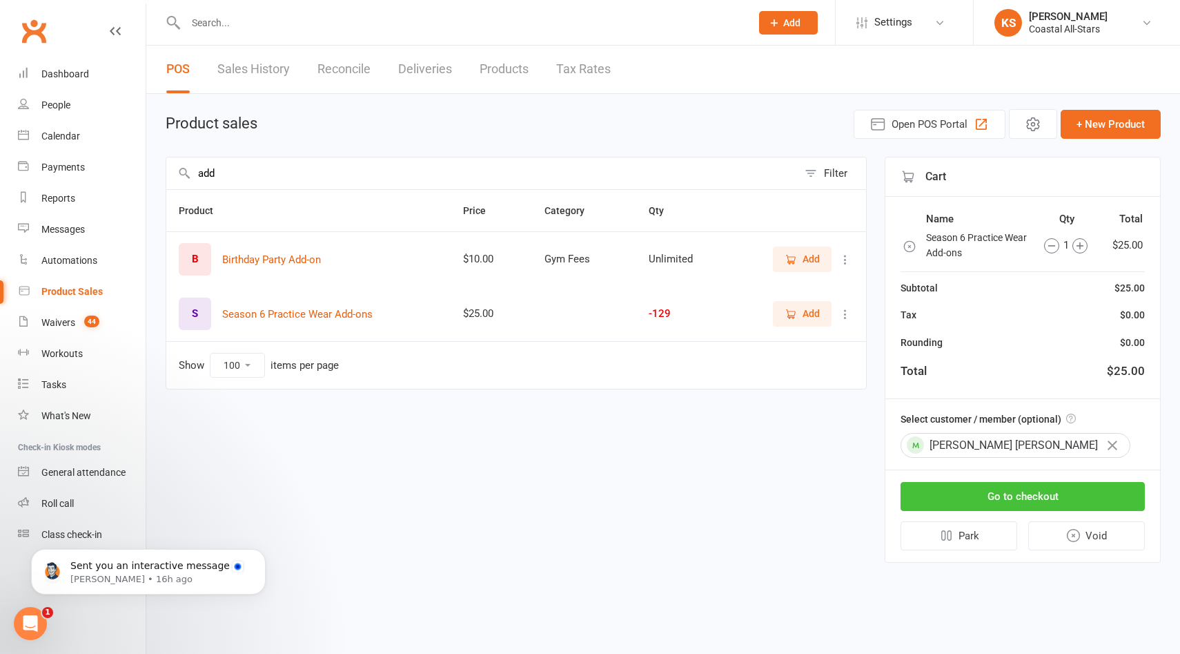
click at [982, 500] on button "Go to checkout" at bounding box center [1023, 496] width 244 height 29
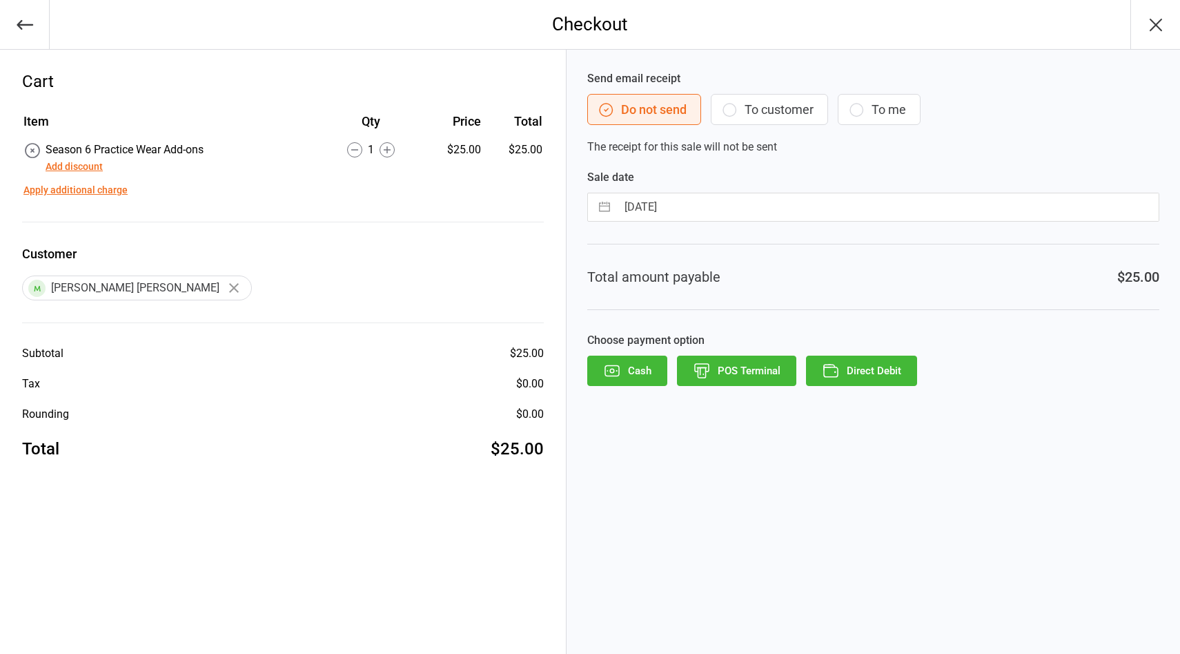
click at [738, 97] on button "To customer" at bounding box center [769, 109] width 117 height 31
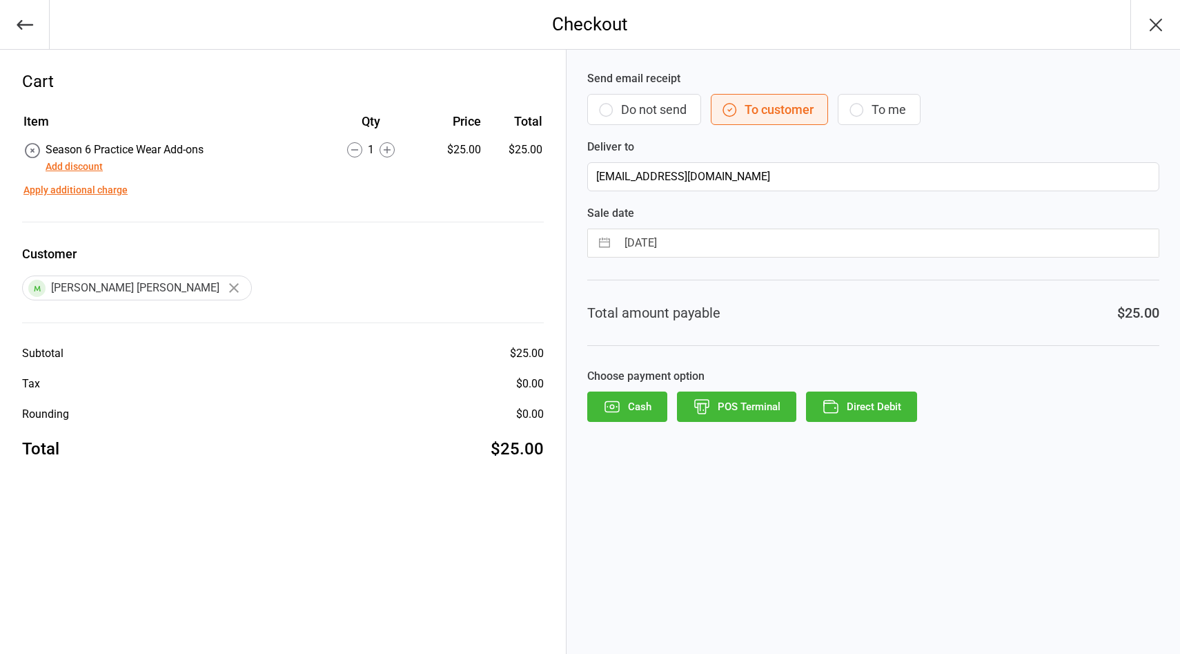
click at [865, 407] on button "Direct Debit" at bounding box center [861, 406] width 111 height 30
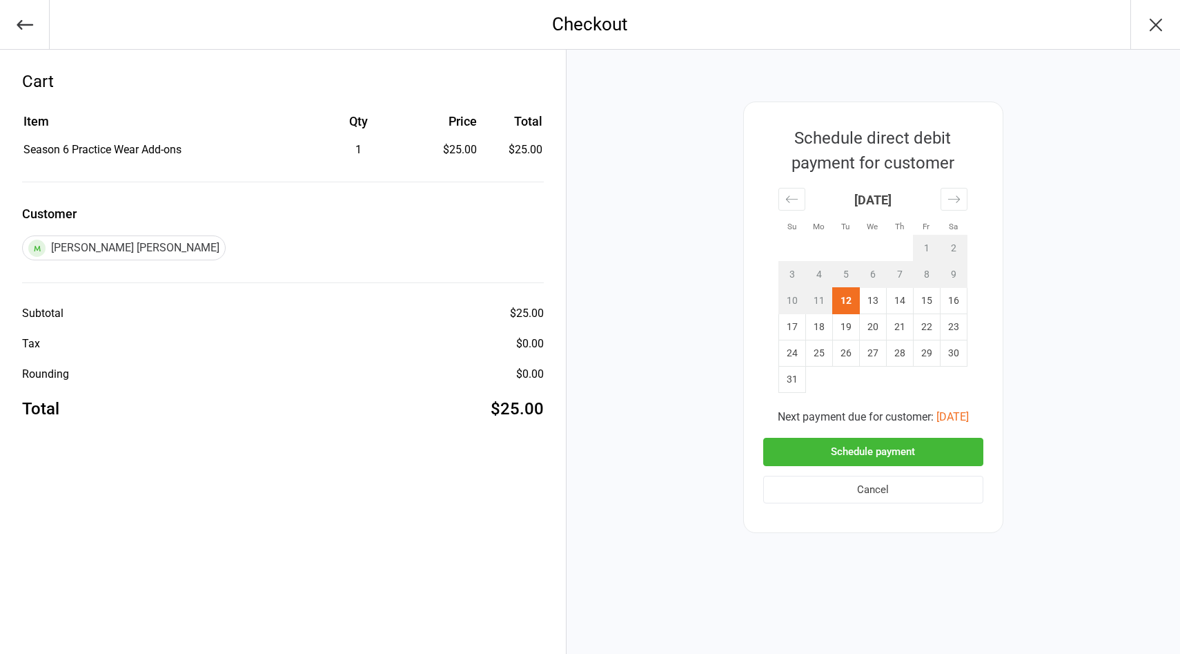
click at [889, 456] on button "Schedule payment" at bounding box center [873, 452] width 220 height 28
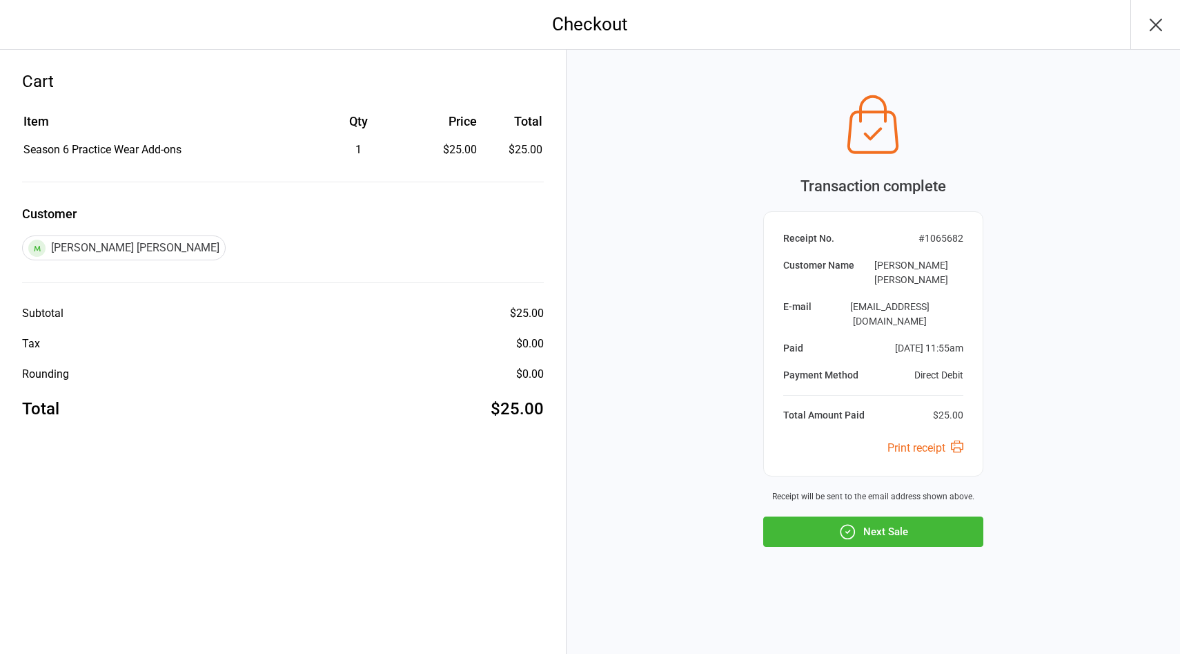
click at [905, 520] on button "Next Sale" at bounding box center [873, 531] width 220 height 30
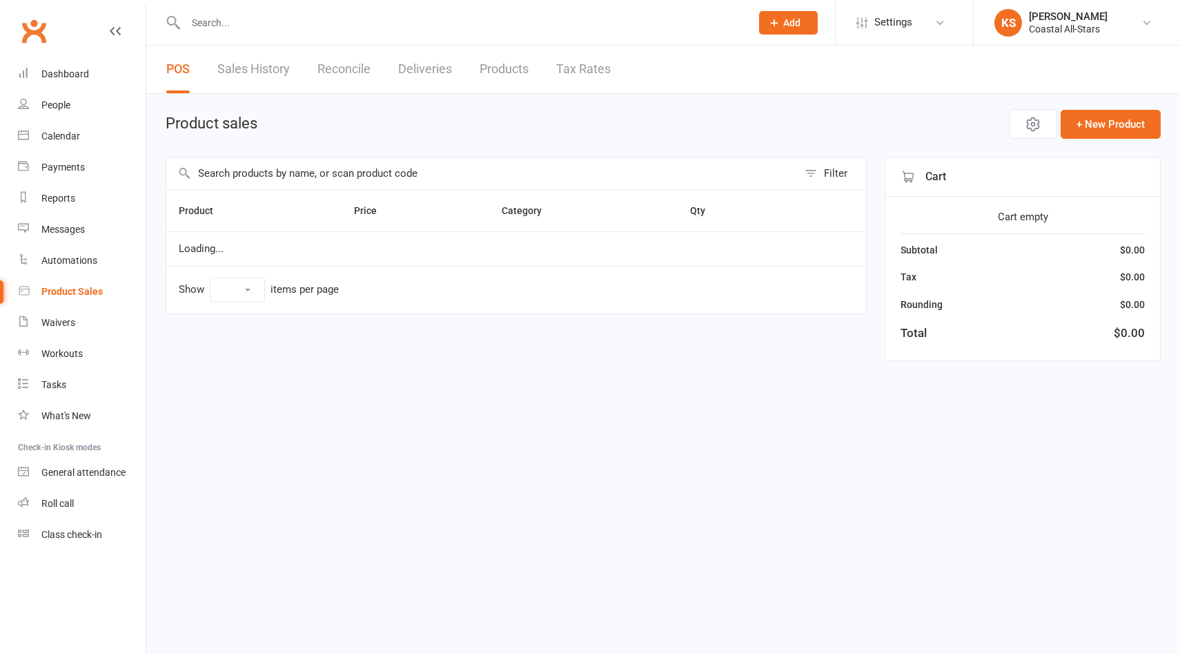
select select "100"
